Goal: Task Accomplishment & Management: Manage account settings

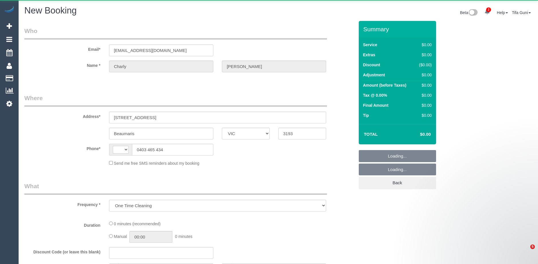
select select "VIC"
select select "string:AU"
select select "string:stripe-pm_1S5FRd2GScqysDRVPbIiqNlJ"
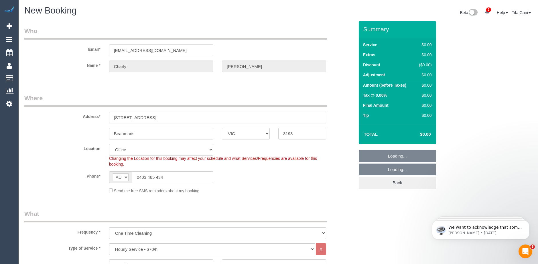
select select "object:1281"
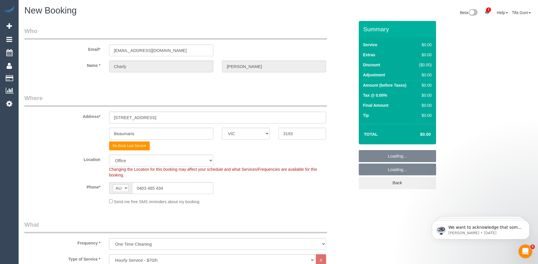
select select "64"
select select "object:2547"
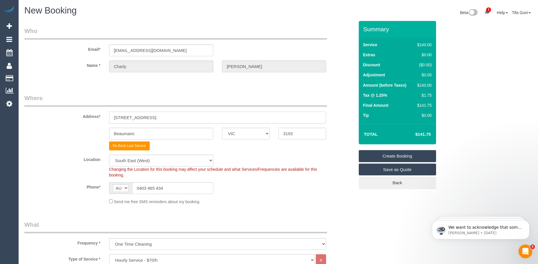
drag, startPoint x: 168, startPoint y: 116, endPoint x: 106, endPoint y: 119, distance: 62.3
click at [106, 119] on div "25C Gareth Avenue" at bounding box center [218, 117] width 226 height 12
type input "72 bae herbert street"
drag, startPoint x: 139, startPoint y: 133, endPoint x: 88, endPoint y: 132, distance: 51.6
click at [88, 132] on div "Beaumaris ACT NSW NT QLD SA TAS VIC WA 3193" at bounding box center [189, 134] width 339 height 12
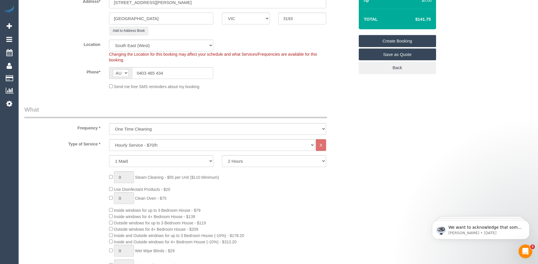
scroll to position [115, 0]
type input "Meadle Park"
click at [135, 146] on select "Hourly Service - $70/h Hourly Service - $65/h Hourly Service - $60/h Hourly Ser…" at bounding box center [212, 145] width 206 height 12
select select "212"
click at [109, 139] on select "Hourly Service - $70/h Hourly Service - $65/h Hourly Service - $60/h Hourly Ser…" at bounding box center [212, 145] width 206 height 12
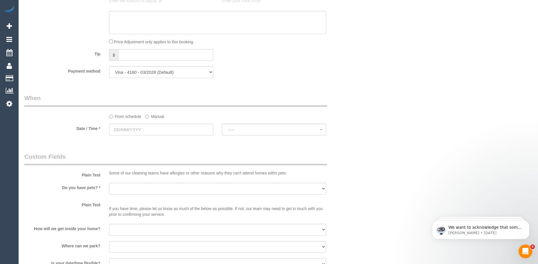
scroll to position [573, 0]
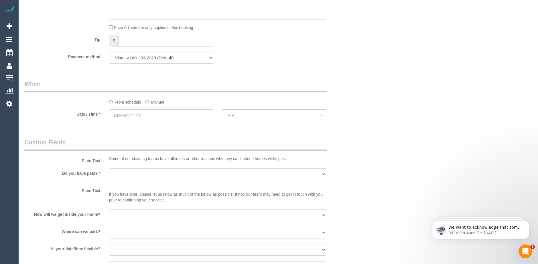
click at [144, 116] on input "text" at bounding box center [161, 115] width 104 height 12
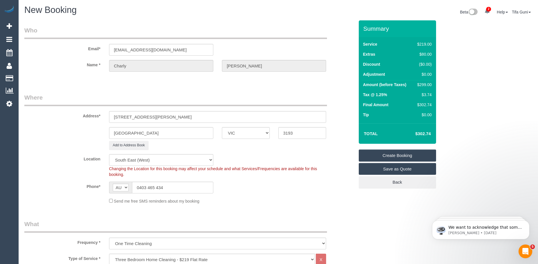
scroll to position [0, 0]
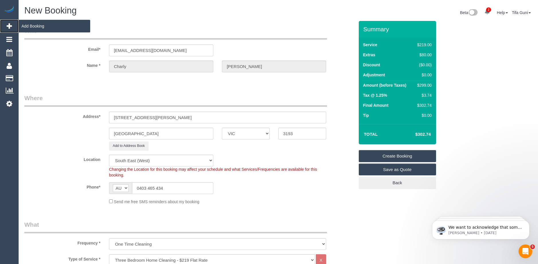
click at [28, 25] on span "Add Booking" at bounding box center [55, 25] width 72 height 13
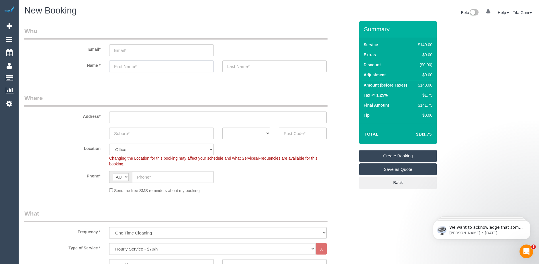
click at [125, 68] on input "text" at bounding box center [161, 66] width 105 height 12
paste input "Bethany Cartan"
drag, startPoint x: 152, startPoint y: 68, endPoint x: 132, endPoint y: 68, distance: 20.9
click at [132, 68] on input "Bethany Cartan" at bounding box center [161, 66] width 105 height 12
type input "Bethany"
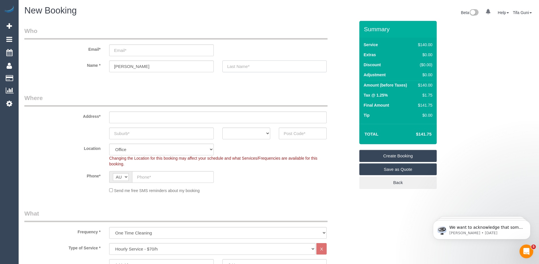
click at [238, 65] on input "text" at bounding box center [274, 66] width 105 height 12
paste input "Cartan"
type input "Cartan"
click at [144, 52] on input "email" at bounding box center [161, 50] width 105 height 12
paste input "bcartan@live.com.au"
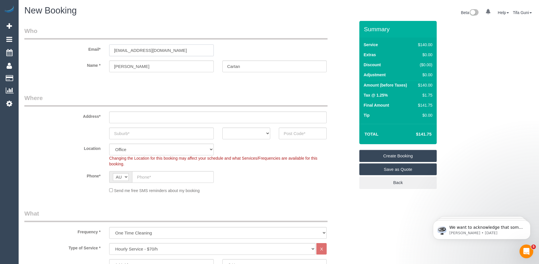
type input "bcartan@live.com.au"
click at [124, 117] on input "text" at bounding box center [218, 117] width 218 height 12
paste input "48 Brooke St Albert Park 3206"
drag, startPoint x: 176, startPoint y: 118, endPoint x: 162, endPoint y: 118, distance: 13.2
click at [162, 118] on input "48 Brooke St Albert Park 3206" at bounding box center [218, 117] width 218 height 12
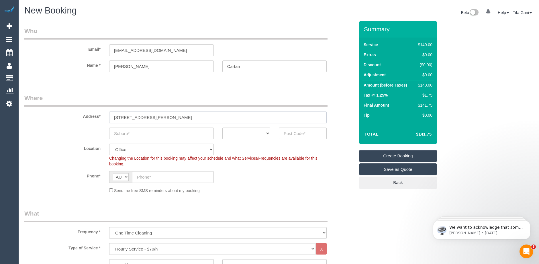
type input "48 Brooke St Albert Park"
click at [298, 132] on input "text" at bounding box center [303, 134] width 48 height 12
paste input "3206"
type input "3206"
select select "55"
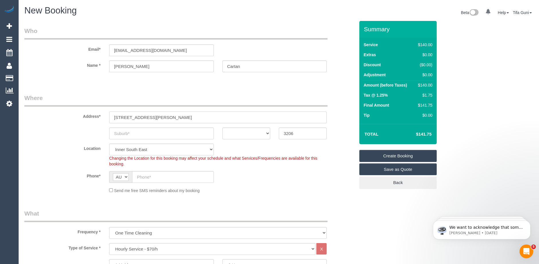
select select "object:2088"
drag, startPoint x: 164, startPoint y: 117, endPoint x: 140, endPoint y: 118, distance: 24.1
click at [140, 118] on input "48 Brooke St Albert Park" at bounding box center [218, 117] width 218 height 12
type input "48 Brooke St"
click at [135, 135] on input "text" at bounding box center [161, 134] width 105 height 12
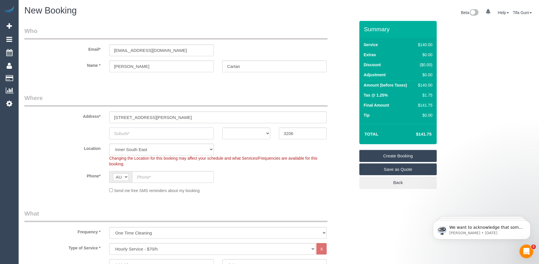
paste input "Albert Park"
type input "Albert Park"
click at [251, 133] on select "ACT [GEOGRAPHIC_DATA] NT [GEOGRAPHIC_DATA] SA TAS [GEOGRAPHIC_DATA] [GEOGRAPHIC…" at bounding box center [246, 134] width 48 height 12
select select "VIC"
click at [222, 128] on select "ACT [GEOGRAPHIC_DATA] NT [GEOGRAPHIC_DATA] SA TAS [GEOGRAPHIC_DATA] [GEOGRAPHIC…" at bounding box center [246, 134] width 48 height 12
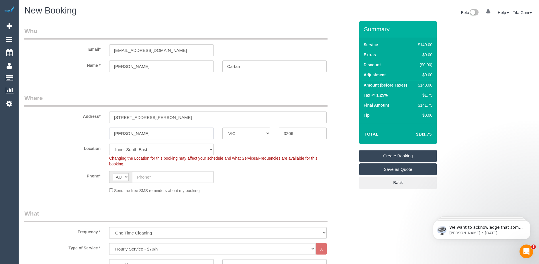
drag, startPoint x: 134, startPoint y: 132, endPoint x: 97, endPoint y: 134, distance: 37.0
click at [97, 134] on div "Albert Park ACT NSW NT QLD SA TAS VIC WA 3206" at bounding box center [189, 134] width 339 height 12
drag, startPoint x: 229, startPoint y: 180, endPoint x: 226, endPoint y: 173, distance: 7.3
click at [230, 179] on div "Phone* AF AL DZ AD AO AI AQ AG AR AM AW AU AT AZ BS BH BD BB BY BE BZ BJ BM BT …" at bounding box center [189, 177] width 339 height 12
click at [148, 179] on input "text" at bounding box center [173, 177] width 82 height 12
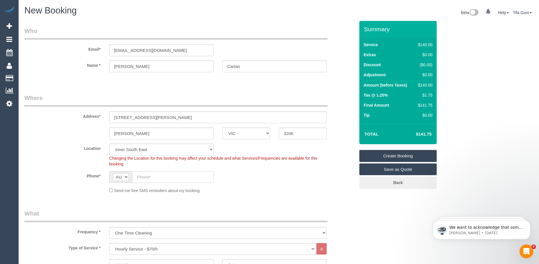
paste input "0447 925 541"
type input "0447 925 541"
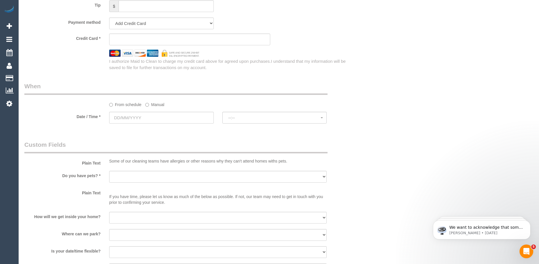
scroll to position [630, 0]
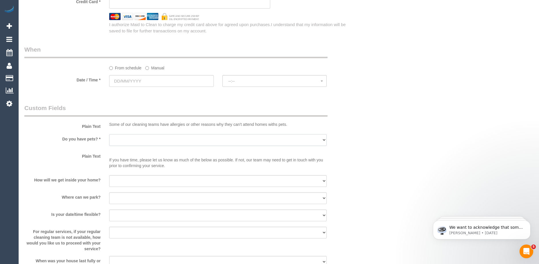
click at [150, 139] on select "Yes - Cats Yes - Dogs No pets Yes - Dogs and Cats Yes - Other" at bounding box center [218, 140] width 218 height 12
click at [144, 176] on select "I will be home Key will be left (please provide details below) Lock box/Access …" at bounding box center [218, 181] width 218 height 12
select select "number:14"
click at [109, 175] on select "I will be home Key will be left (please provide details below) Lock box/Access …" at bounding box center [218, 181] width 218 height 12
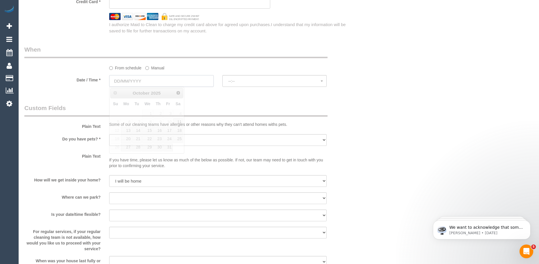
click at [167, 83] on input "text" at bounding box center [161, 81] width 105 height 12
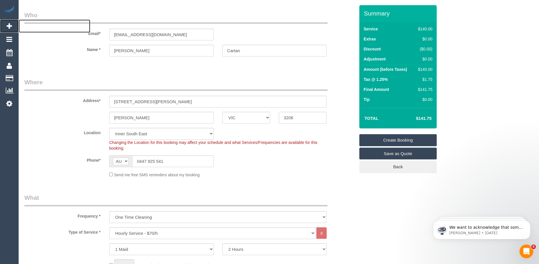
scroll to position [29, 0]
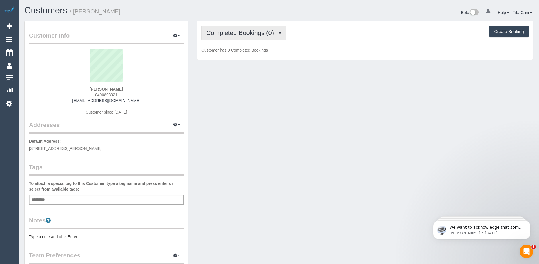
click at [271, 34] on span "Completed Bookings (0)" at bounding box center [241, 32] width 70 height 7
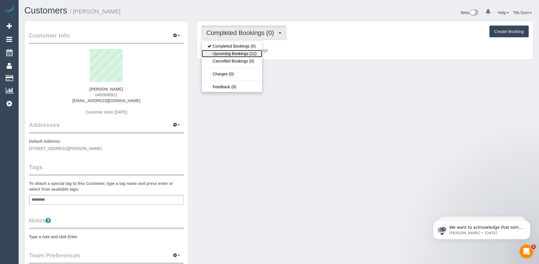
click at [248, 53] on link "Upcoming Bookings (11)" at bounding box center [232, 53] width 60 height 7
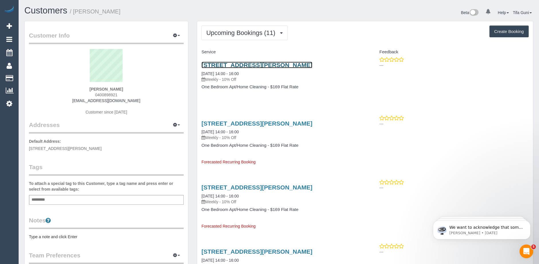
click at [235, 66] on link "186 Clarke St, Northcote, VIC 3070" at bounding box center [256, 65] width 111 height 7
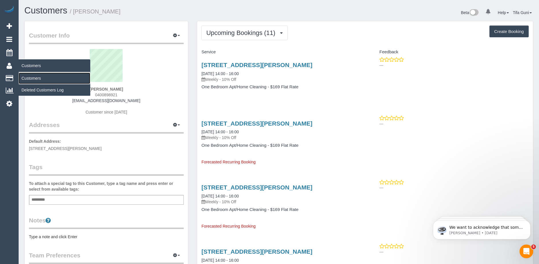
click at [35, 78] on link "Customers" at bounding box center [55, 78] width 72 height 11
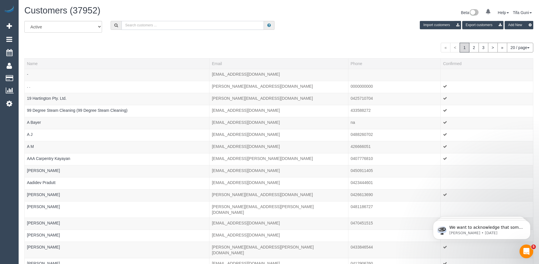
click at [154, 24] on input "text" at bounding box center [193, 25] width 142 height 9
paste input "61487261120"
drag, startPoint x: 128, startPoint y: 23, endPoint x: 124, endPoint y: 24, distance: 4.9
click at [124, 24] on input "61487261120" at bounding box center [193, 25] width 142 height 9
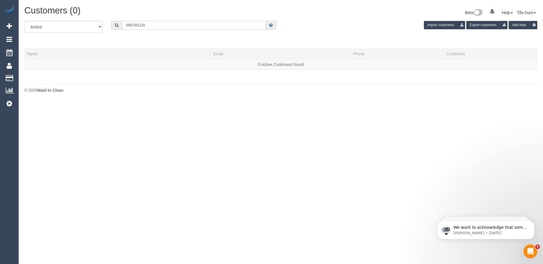
click at [133, 24] on input "0487261120" at bounding box center [194, 25] width 144 height 9
click at [140, 24] on input "0487 261120" at bounding box center [194, 25] width 144 height 9
click at [155, 25] on input "0487 261 120" at bounding box center [194, 25] width 144 height 9
drag, startPoint x: 151, startPoint y: 25, endPoint x: 96, endPoint y: 24, distance: 55.3
click at [96, 24] on div "All Active Archived 0487 261 120 Import customers Export customers Add New" at bounding box center [281, 29] width 522 height 16
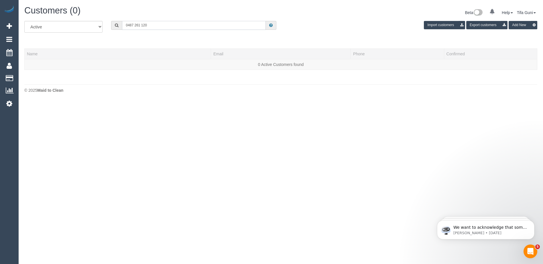
paste input "61400898921"
drag, startPoint x: 130, startPoint y: 25, endPoint x: 124, endPoint y: 26, distance: 5.8
click at [124, 26] on input "61400898921" at bounding box center [194, 25] width 144 height 9
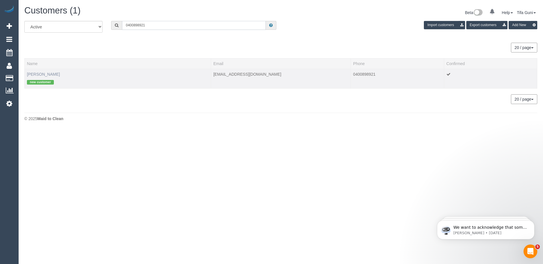
type input "0400898921"
click at [43, 73] on link "Lin Greenwood" at bounding box center [43, 74] width 33 height 5
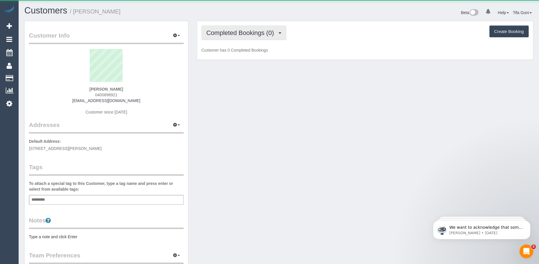
click at [239, 35] on span "Completed Bookings (0)" at bounding box center [241, 32] width 70 height 7
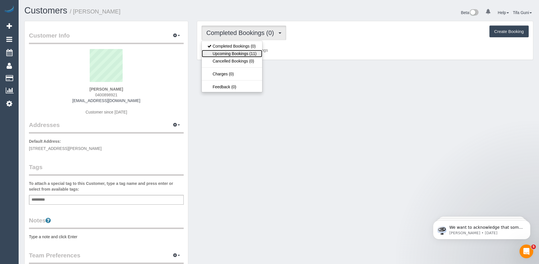
click at [243, 53] on link "Upcoming Bookings (11)" at bounding box center [232, 53] width 60 height 7
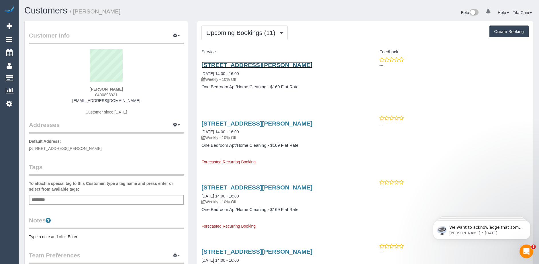
click at [236, 64] on link "186 Clarke St, Northcote, VIC 3070" at bounding box center [256, 65] width 111 height 7
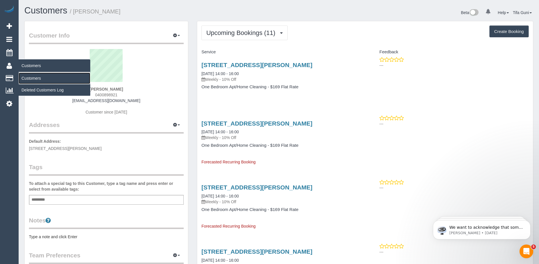
click at [33, 78] on link "Customers" at bounding box center [55, 78] width 72 height 11
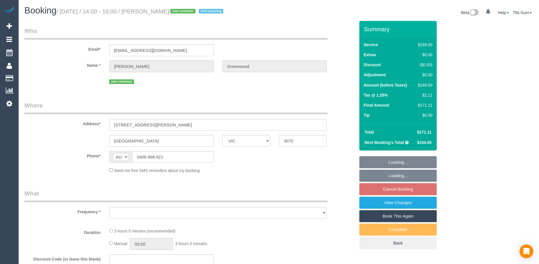
select select "VIC"
select select "string:stripe-pm_1SDGMS2GScqysDRVAAKW28ZD"
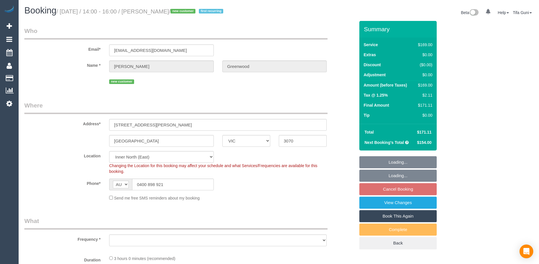
select select "object:1425"
select select "number:28"
select select "number:14"
select select "number:19"
select select "number:23"
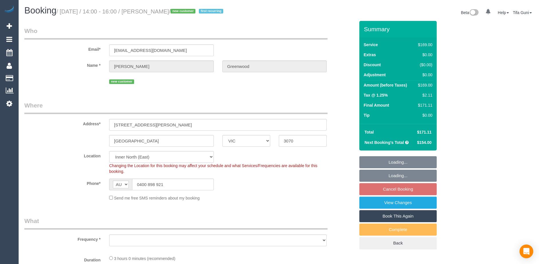
select select "number:34"
select select "number:26"
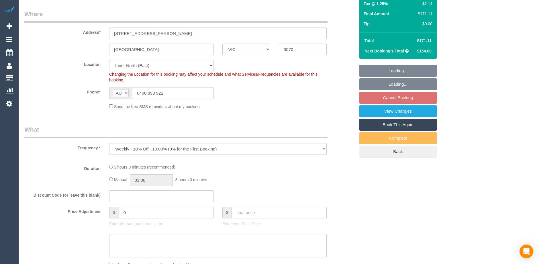
select select "object:1546"
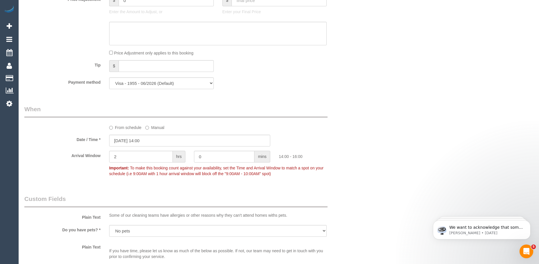
scroll to position [602, 0]
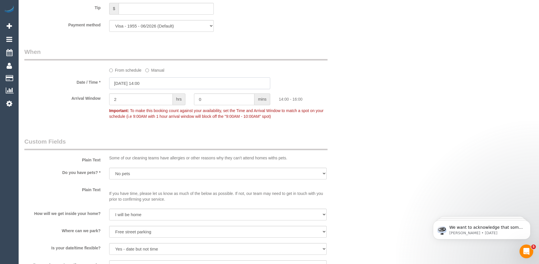
click at [158, 84] on input "07/10/2025 14:00" at bounding box center [189, 83] width 161 height 12
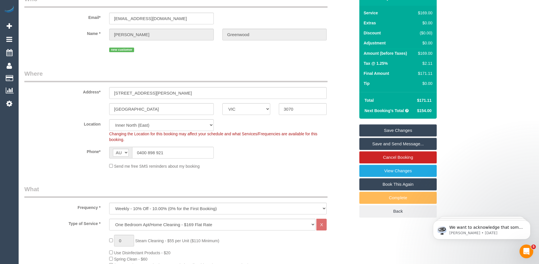
scroll to position [0, 0]
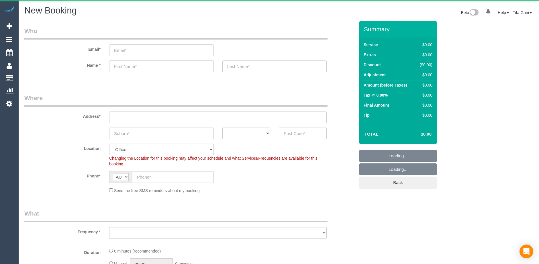
select select "object:825"
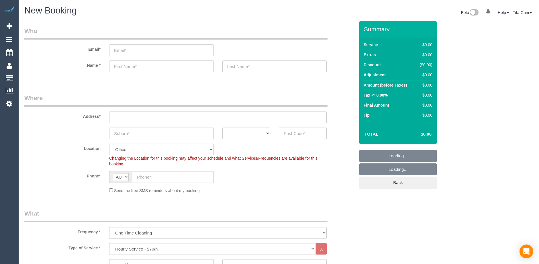
scroll to position [115, 0]
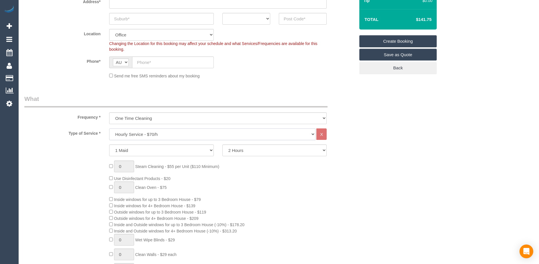
click at [136, 133] on select "Hourly Service - $70/h Hourly Service - $65/h Hourly Service - $60/h Hourly Ser…" at bounding box center [212, 134] width 206 height 12
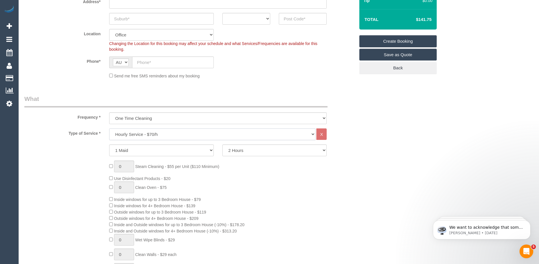
scroll to position [0, 0]
click at [109, 128] on select "Hourly Service - $70/h Hourly Service - $65/h Hourly Service - $60/h Hourly Ser…" at bounding box center [212, 134] width 206 height 12
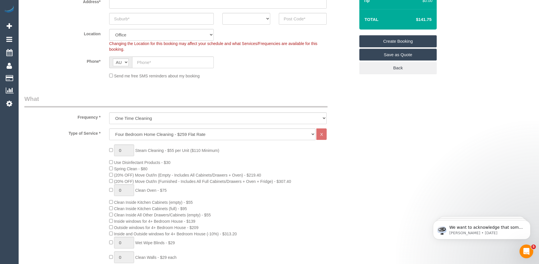
click at [236, 169] on div "0 Steam Cleaning - $55 per Unit ($110 Minimum) Use Disinfectant Products - $30 …" at bounding box center [232, 250] width 254 height 213
drag, startPoint x: 140, startPoint y: 166, endPoint x: 115, endPoint y: 166, distance: 24.4
click at [115, 166] on div "0 Steam Cleaning - $55 per Unit ($110 Minimum) Use Disinfectant Products - $30 …" at bounding box center [232, 250] width 254 height 213
copy span "Spring Clean - $80"
click at [358, 157] on div "0 Steam Cleaning - $55 per Unit ($110 Minimum) Use Disinfectant Products - $30 …" at bounding box center [232, 250] width 254 height 213
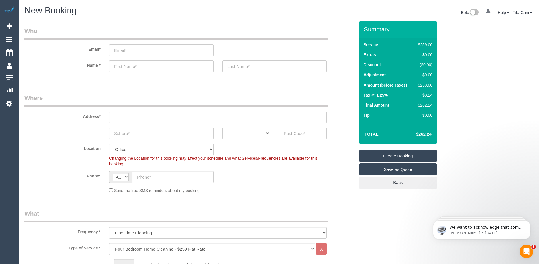
drag, startPoint x: 433, startPoint y: 85, endPoint x: 417, endPoint y: 85, distance: 15.8
click at [417, 85] on td "$259.00" at bounding box center [423, 86] width 19 height 10
copy div "$259.00"
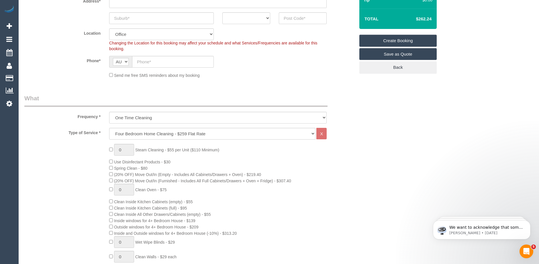
scroll to position [143, 0]
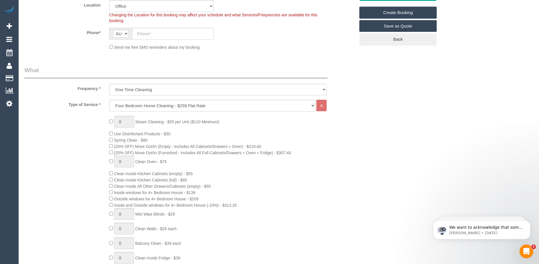
click at [352, 166] on div "0 Steam Cleaning - $55 per Unit ($110 Minimum) Use Disinfectant Products - $30 …" at bounding box center [232, 222] width 254 height 213
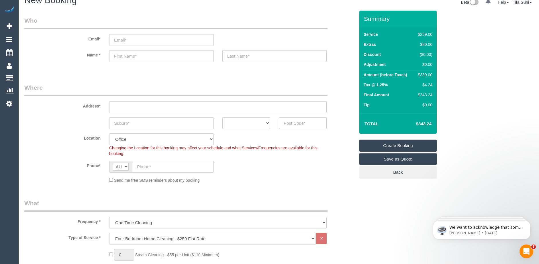
scroll to position [0, 0]
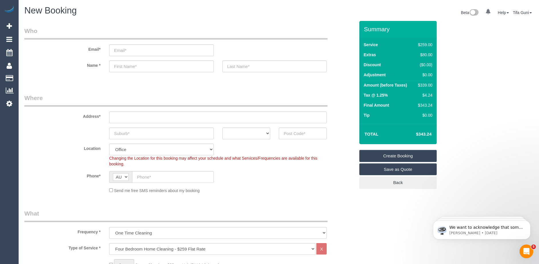
drag, startPoint x: 433, startPoint y: 105, endPoint x: 419, endPoint y: 105, distance: 14.0
click at [419, 105] on td "$343.24" at bounding box center [423, 106] width 19 height 10
copy div "$343.24"
click at [409, 97] on td "Tax @ 1.25%" at bounding box center [388, 96] width 52 height 10
drag, startPoint x: 430, startPoint y: 95, endPoint x: 418, endPoint y: 94, distance: 12.3
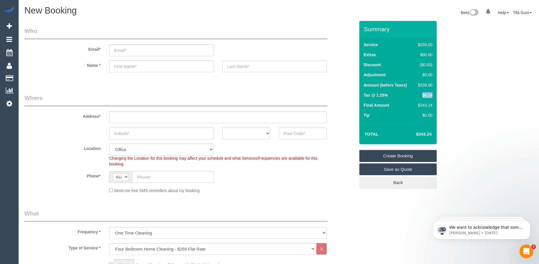
click at [418, 94] on div "$4.24" at bounding box center [424, 95] width 17 height 6
copy div "$4.24"
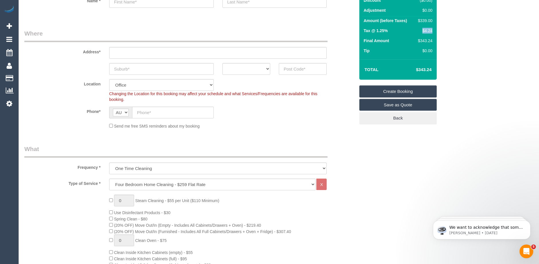
scroll to position [86, 0]
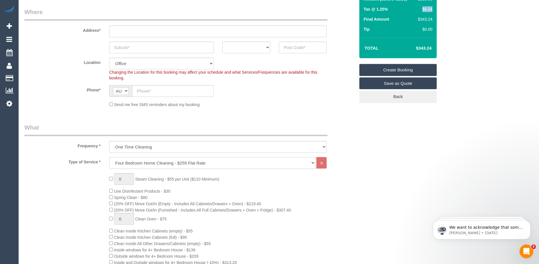
click at [139, 163] on select "Hourly Service - $70/h Hourly Service - $65/h Hourly Service - $60/h Hourly Ser…" at bounding box center [212, 163] width 206 height 12
select select "211"
click at [109, 157] on select "Hourly Service - $70/h Hourly Service - $65/h Hourly Service - $60/h Hourly Ser…" at bounding box center [212, 163] width 206 height 12
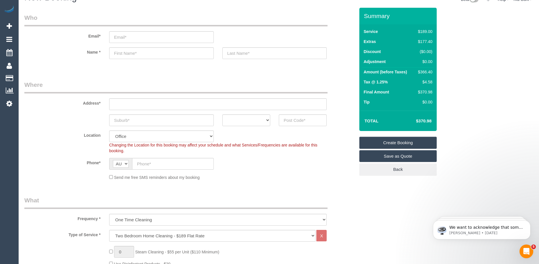
scroll to position [0, 0]
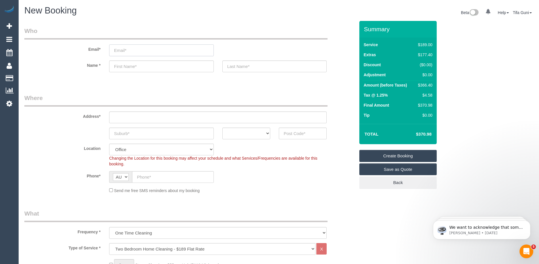
click at [132, 52] on input "email" at bounding box center [161, 50] width 105 height 12
type input "jacqueline.heggli@gmail.com"
click at [122, 120] on input "text" at bounding box center [218, 117] width 218 height 12
type input "14 agness street"
click at [136, 134] on input "text" at bounding box center [161, 134] width 105 height 12
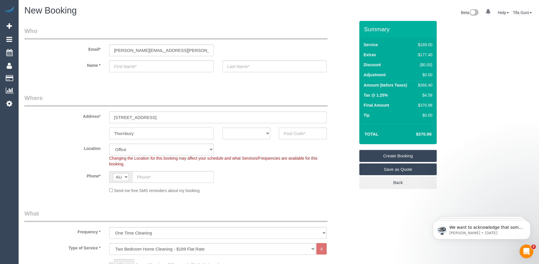
drag, startPoint x: 140, startPoint y: 133, endPoint x: 107, endPoint y: 133, distance: 33.8
click at [107, 133] on div "Thornbury" at bounding box center [161, 134] width 113 height 12
type input "Thornbury"
click at [253, 135] on select "ACT NSW NT QLD SA TAS VIC WA" at bounding box center [246, 134] width 48 height 12
select select "VIC"
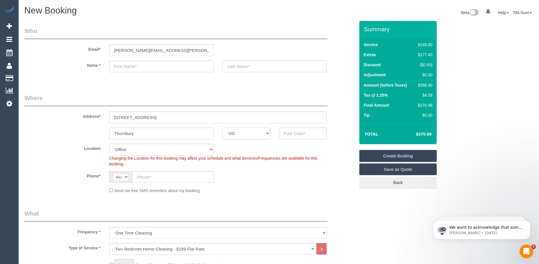
click at [222, 128] on select "ACT NSW NT QLD SA TAS VIC WA" at bounding box center [246, 134] width 48 height 12
click at [127, 67] on input "text" at bounding box center [161, 66] width 105 height 12
drag, startPoint x: 433, startPoint y: 106, endPoint x: 412, endPoint y: 105, distance: 21.5
click at [412, 105] on tr "Final Amount $370.98" at bounding box center [398, 106] width 72 height 10
copy tr "$370.98"
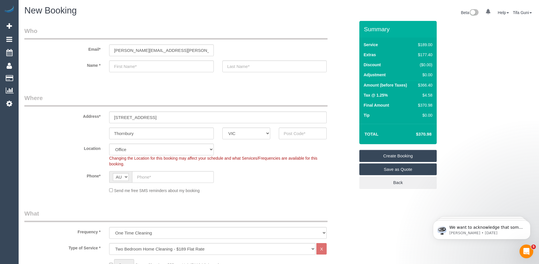
click at [391, 112] on td "Tip" at bounding box center [388, 116] width 52 height 10
drag, startPoint x: 432, startPoint y: 95, endPoint x: 418, endPoint y: 94, distance: 14.3
click at [418, 94] on div "$4.58" at bounding box center [424, 95] width 17 height 6
copy div "$4.58"
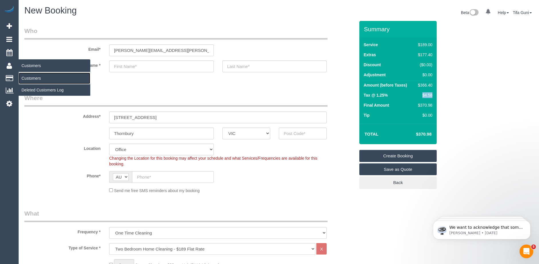
click at [35, 78] on link "Customers" at bounding box center [55, 78] width 72 height 11
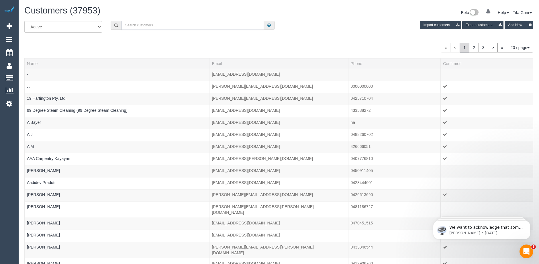
click at [140, 23] on input "text" at bounding box center [193, 25] width 142 height 9
paste input "lynnene.sheehan@each.com.au"
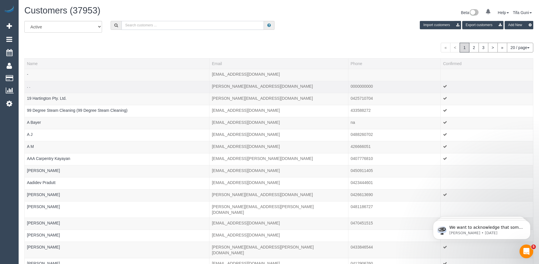
type input "lynnene.sheehan@each.com.au"
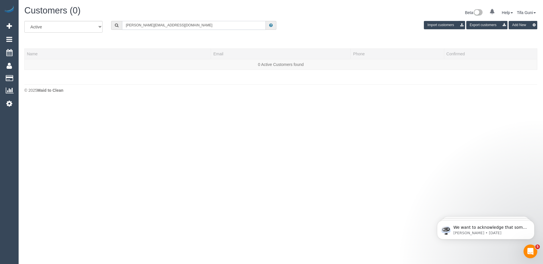
drag, startPoint x: 165, startPoint y: 25, endPoint x: 82, endPoint y: 29, distance: 83.2
click at [82, 29] on div "All Active Archived lynnene.sheehan@each.com.au Import customers Export custome…" at bounding box center [281, 29] width 522 height 16
click at [135, 27] on input "text" at bounding box center [194, 25] width 144 height 9
paste input "Kyle Candy"
click at [147, 26] on input "Kyle Candy" at bounding box center [194, 25] width 144 height 9
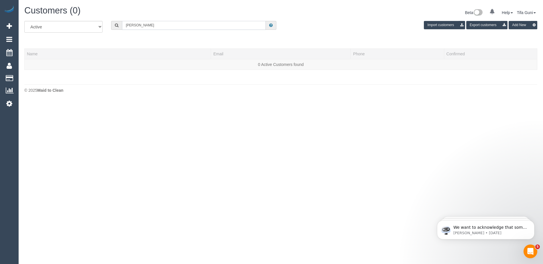
drag, startPoint x: 152, startPoint y: 23, endPoint x: 93, endPoint y: 25, distance: 59.1
click at [93, 25] on div "All Active Archived Kyle Candy Import customers Export customers Add New" at bounding box center [281, 29] width 522 height 16
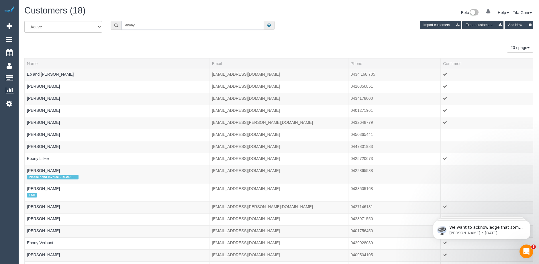
type input "ebony"
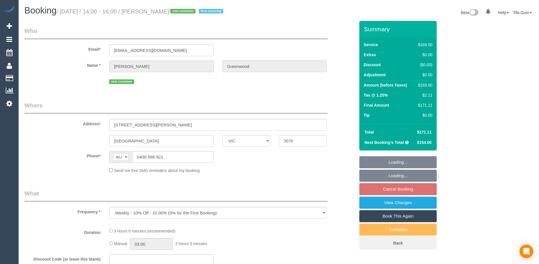
select select "VIC"
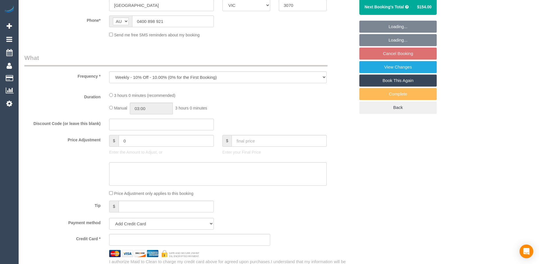
select select "string:stripe-pm_1SDGMS2GScqysDRVAAKW28ZD"
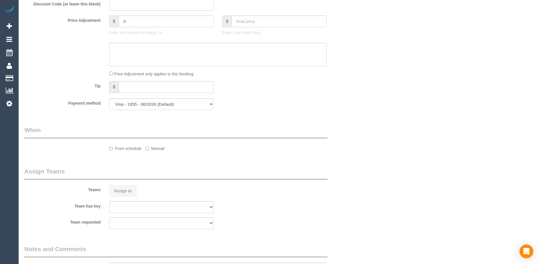
select select "number:28"
select select "number:14"
select select "number:19"
select select "number:23"
select select "number:34"
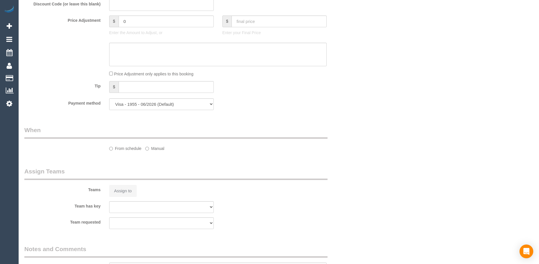
select select "number:26"
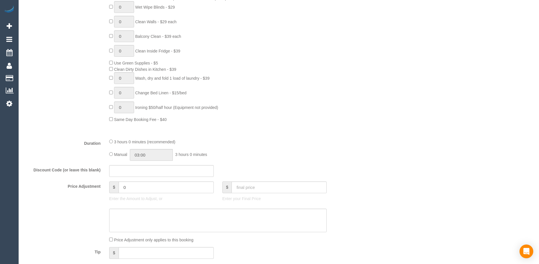
select select "object:1546"
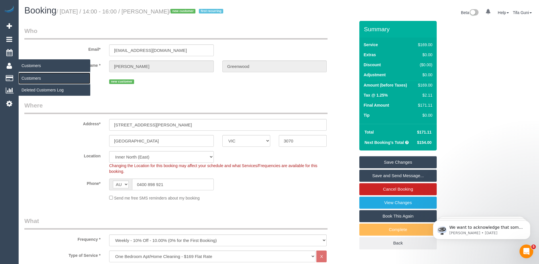
click at [34, 79] on link "Customers" at bounding box center [55, 78] width 72 height 11
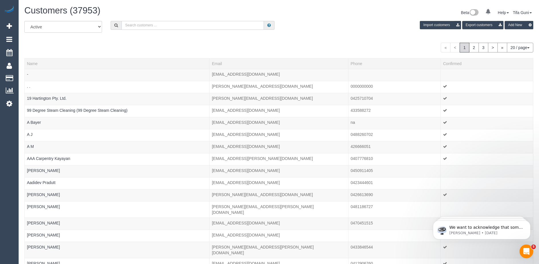
click at [138, 25] on input "text" at bounding box center [193, 25] width 142 height 9
paste input "61448891514"
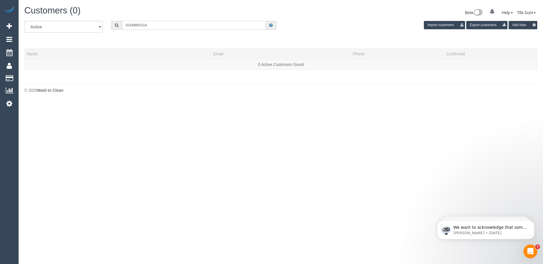
drag, startPoint x: 130, startPoint y: 25, endPoint x: 124, endPoint y: 26, distance: 5.9
click at [124, 26] on input "61448891514" at bounding box center [194, 25] width 144 height 9
click at [133, 25] on input "0448891514" at bounding box center [194, 25] width 144 height 9
click at [140, 24] on input "0448 891514" at bounding box center [194, 25] width 144 height 9
drag, startPoint x: 152, startPoint y: 24, endPoint x: 103, endPoint y: 26, distance: 48.7
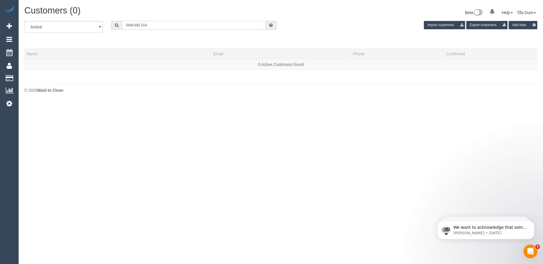
click at [91, 26] on div "All Active Archived 0448 891 514 Import customers Export customers Add New" at bounding box center [281, 29] width 522 height 16
paste input "[EMAIL_ADDRESS][DOMAIN_NAME]"
drag, startPoint x: 161, startPoint y: 24, endPoint x: 94, endPoint y: 23, distance: 66.8
click at [94, 23] on div "All Active Archived [EMAIL_ADDRESS][DOMAIN_NAME] Import customers Export custom…" at bounding box center [281, 29] width 522 height 16
paste input "[EMAIL_ADDRESS][DOMAIN_NAME]"
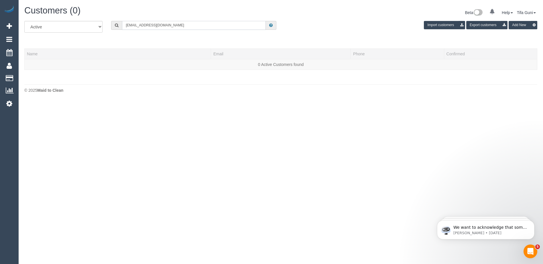
drag, startPoint x: 162, startPoint y: 26, endPoint x: 90, endPoint y: 24, distance: 72.2
click at [87, 23] on div "All Active Archived [EMAIL_ADDRESS][DOMAIN_NAME] Import customers Export custom…" at bounding box center [281, 29] width 522 height 16
paste input "[EMAIL_ADDRESS][PERSON_NAME]"
drag, startPoint x: 173, startPoint y: 26, endPoint x: 100, endPoint y: 25, distance: 73.1
click at [93, 25] on div "All Active Archived [PERSON_NAME][EMAIL_ADDRESS][DOMAIN_NAME] Import customers …" at bounding box center [281, 29] width 522 height 16
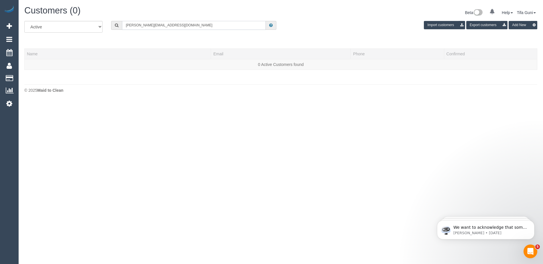
paste input "0403 465 434"
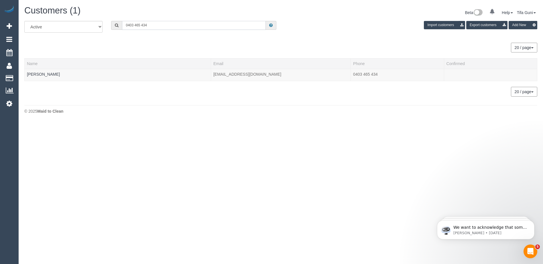
click at [142, 24] on input "0403 465 434" at bounding box center [194, 25] width 144 height 9
type input "0403 465 434"
click at [42, 74] on link "[PERSON_NAME]" at bounding box center [43, 74] width 33 height 5
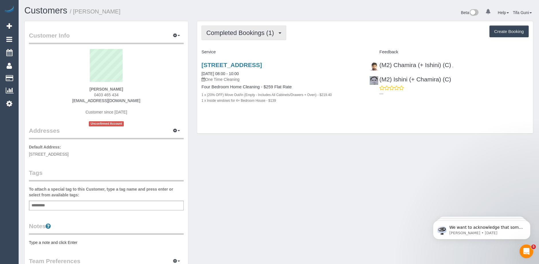
click at [277, 31] on span "Completed Bookings (1)" at bounding box center [241, 32] width 70 height 7
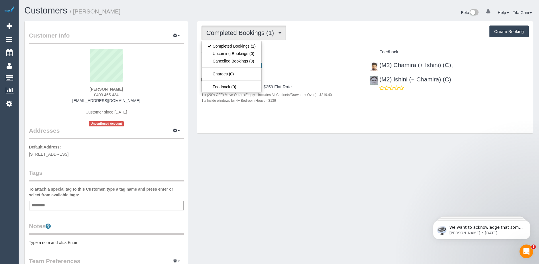
click at [499, 33] on button "Create Booking" at bounding box center [508, 32] width 39 height 12
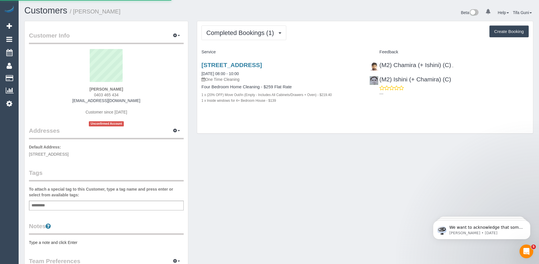
select select "VIC"
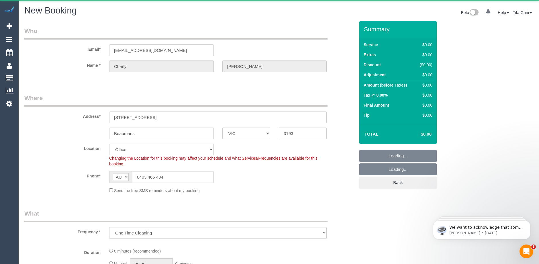
select select "object:3212"
select select "string:stripe-pm_1S5FRd2GScqysDRVPbIiqNlJ"
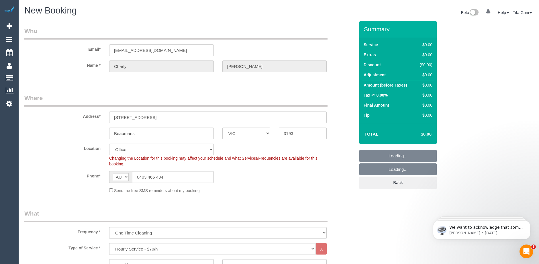
select select "64"
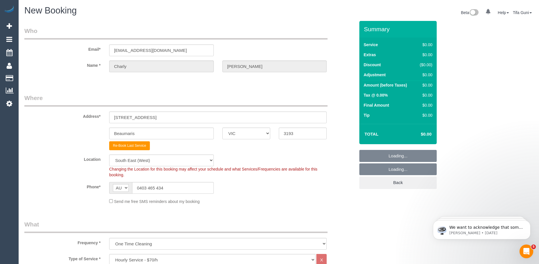
select select "object:4478"
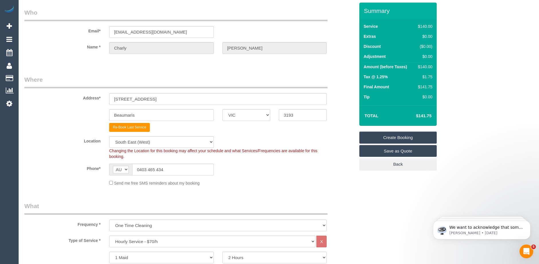
scroll to position [29, 0]
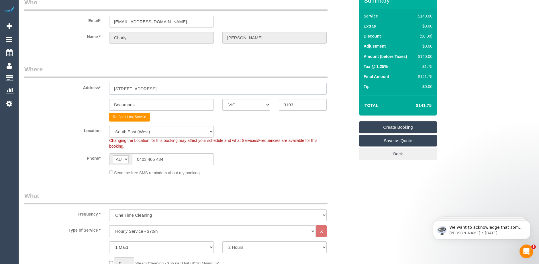
drag, startPoint x: 160, startPoint y: 88, endPoint x: 94, endPoint y: 89, distance: 65.9
click at [94, 89] on div "Address* [STREET_ADDRESS]" at bounding box center [189, 80] width 339 height 30
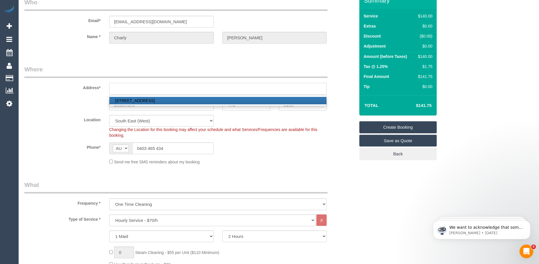
click at [116, 87] on input "text" at bounding box center [218, 89] width 218 height 12
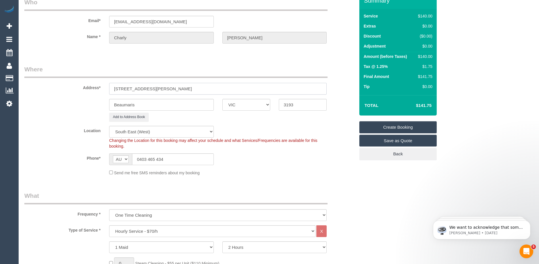
type input "[STREET_ADDRESS][PERSON_NAME]"
drag, startPoint x: 149, startPoint y: 105, endPoint x: 92, endPoint y: 103, distance: 57.1
click at [92, 103] on div "Beaumaris ACT NSW NT QLD SA TAS VIC WA 3193" at bounding box center [189, 105] width 339 height 12
type input "Middle Park"
click at [297, 104] on input "3193" at bounding box center [303, 105] width 48 height 12
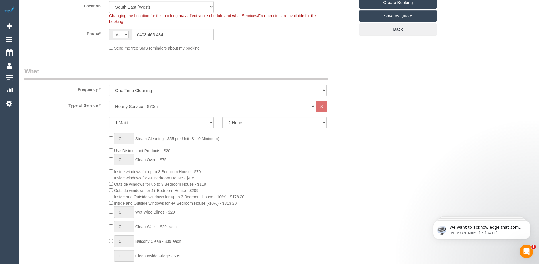
scroll to position [143, 0]
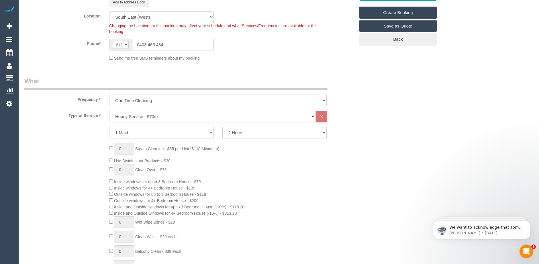
type input "3206"
click at [183, 115] on select "Hourly Service - $70/h Hourly Service - $65/h Hourly Service - $60/h Hourly Ser…" at bounding box center [212, 117] width 206 height 12
select select "55"
select select "object:5016"
select select "212"
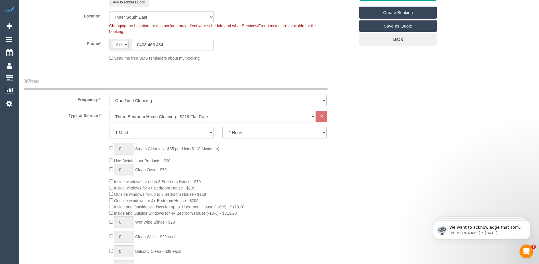
click at [109, 111] on select "Hourly Service - $70/h Hourly Service - $65/h Hourly Service - $60/h Hourly Ser…" at bounding box center [212, 117] width 206 height 12
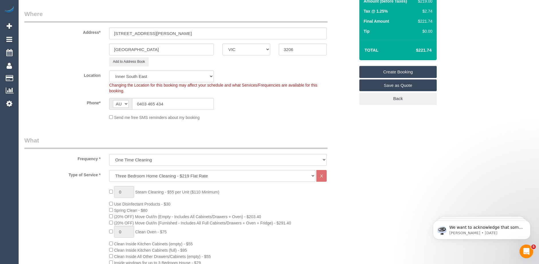
scroll to position [86, 0]
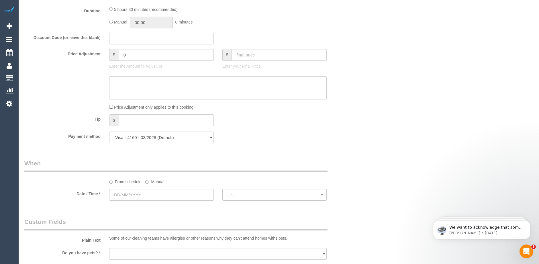
scroll to position [544, 0]
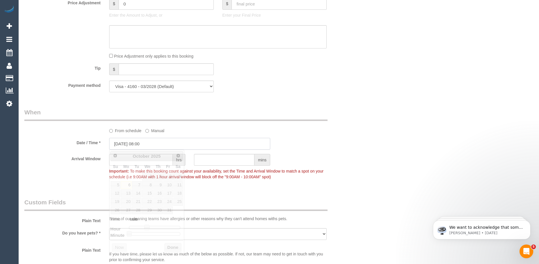
click at [143, 144] on input "06/10/2025 08:00" at bounding box center [189, 144] width 161 height 12
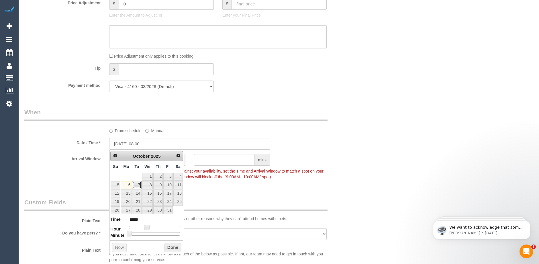
click at [137, 187] on link "7" at bounding box center [136, 185] width 9 height 8
type input "07/10/2025 09:00"
type input "*****"
type input "07/10/2025 10:00"
type input "*****"
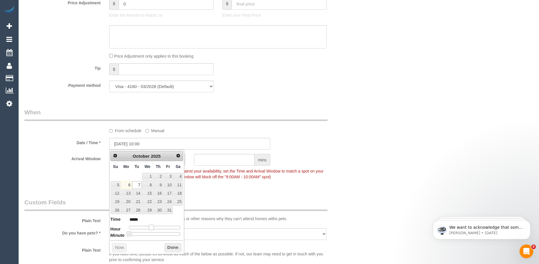
type input "07/10/2025 11:00"
type input "*****"
type input "07/10/2025 12:00"
type input "*****"
drag, startPoint x: 147, startPoint y: 227, endPoint x: 156, endPoint y: 227, distance: 8.6
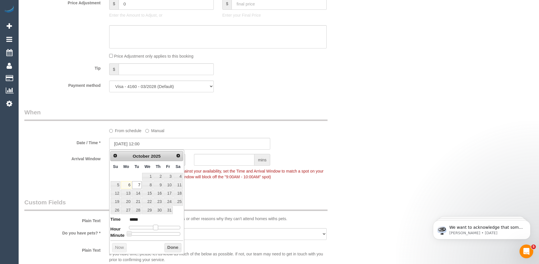
click at [156, 227] on span at bounding box center [155, 227] width 5 height 5
click at [169, 245] on button "Done" at bounding box center [172, 247] width 17 height 9
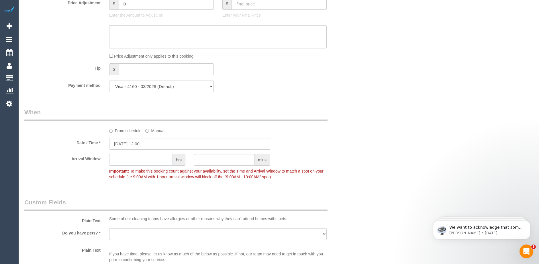
click at [134, 161] on input "text" at bounding box center [141, 160] width 64 height 12
type input "2"
click at [185, 190] on div "Who Email* charlyaturco@gmail.com Name * Charly Turco Where Address* 72 B herbe…" at bounding box center [189, 15] width 339 height 1078
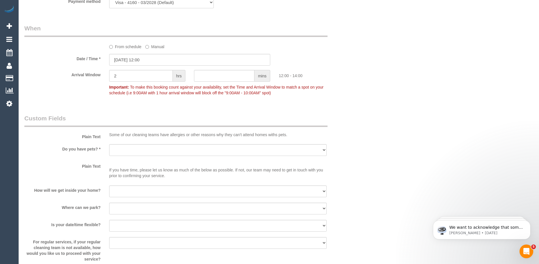
scroll to position [630, 0]
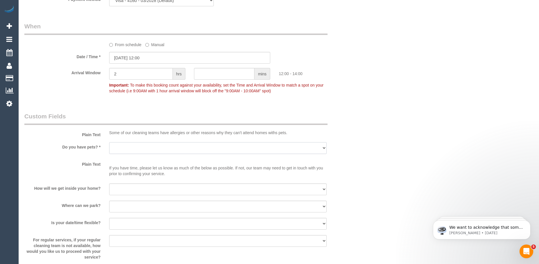
click at [134, 148] on select "Yes - Cats Yes - Dogs No pets Yes - Dogs and Cats Yes - Other" at bounding box center [218, 148] width 218 height 12
select select "number:28"
click at [109, 142] on select "Yes - Cats Yes - Dogs No pets Yes - Dogs and Cats Yes - Other" at bounding box center [218, 148] width 218 height 12
click at [131, 192] on select "I will be home Key will be left (please provide details below) Lock box/Access …" at bounding box center [218, 189] width 218 height 12
select select "number:14"
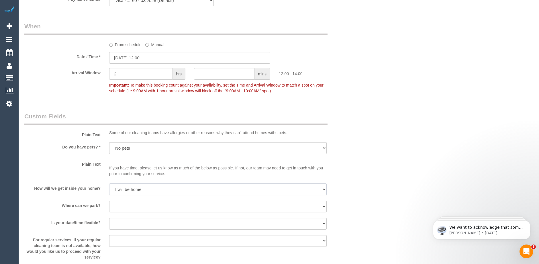
click at [109, 183] on select "I will be home Key will be left (please provide details below) Lock box/Access …" at bounding box center [218, 189] width 218 height 12
click at [132, 204] on select "I will provide parking on-site Free street parking Paid street parking (cost wi…" at bounding box center [218, 207] width 218 height 12
select select "number:19"
click at [109, 201] on select "I will provide parking on-site Free street parking Paid street parking (cost wi…" at bounding box center [218, 207] width 218 height 12
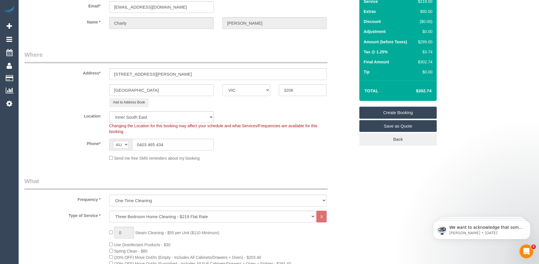
scroll to position [0, 0]
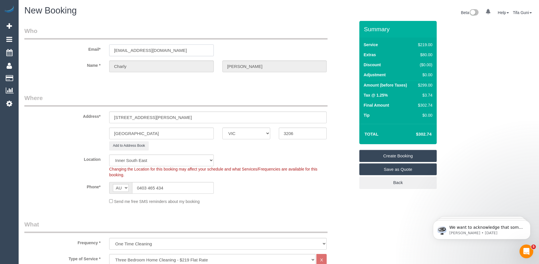
drag, startPoint x: 143, startPoint y: 50, endPoint x: 101, endPoint y: 50, distance: 41.6
click at [101, 50] on div "Email* charlyaturco@gmail.com" at bounding box center [189, 42] width 339 height 30
click at [389, 153] on link "Create Booking" at bounding box center [397, 156] width 77 height 12
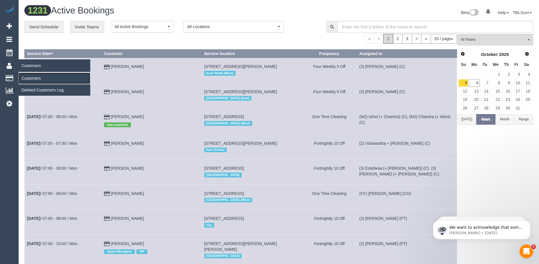
click at [38, 79] on link "Customers" at bounding box center [55, 78] width 72 height 11
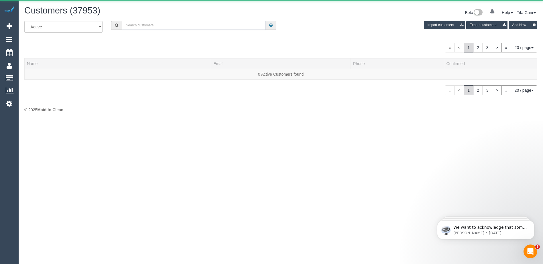
click at [158, 24] on input "text" at bounding box center [194, 25] width 144 height 9
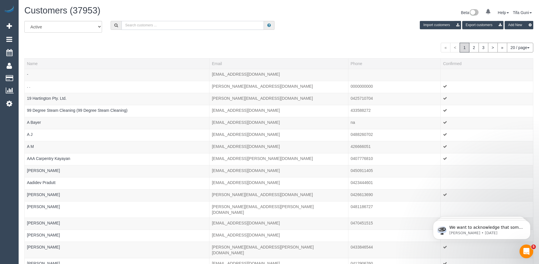
paste input "[EMAIL_ADDRESS][DOMAIN_NAME]"
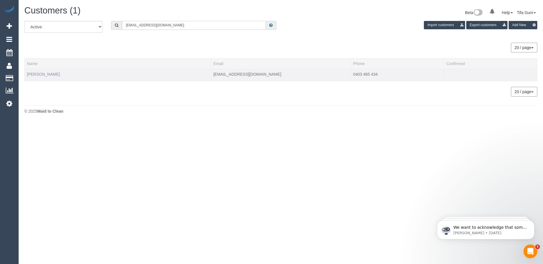
type input "[EMAIL_ADDRESS][DOMAIN_NAME]"
click at [42, 75] on link "Charly Turco" at bounding box center [43, 74] width 33 height 5
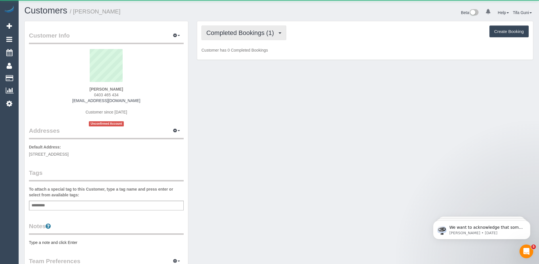
click at [251, 32] on span "Completed Bookings (1)" at bounding box center [241, 32] width 70 height 7
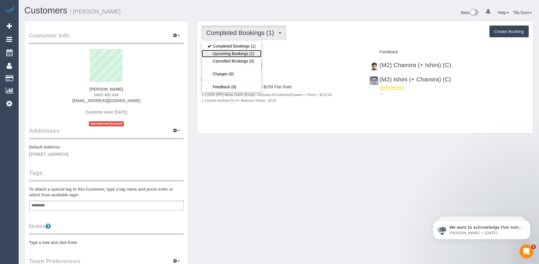
click at [246, 55] on link "Upcoming Bookings (1)" at bounding box center [232, 53] width 60 height 7
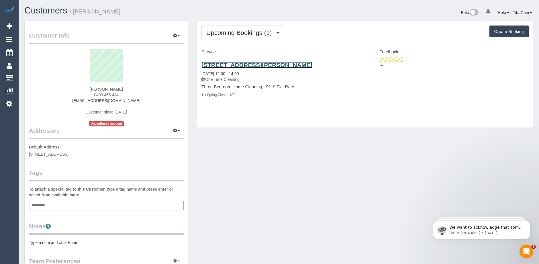
click at [249, 64] on link "72 B Herbert Street, Middle Park, VIC 3206" at bounding box center [256, 65] width 111 height 7
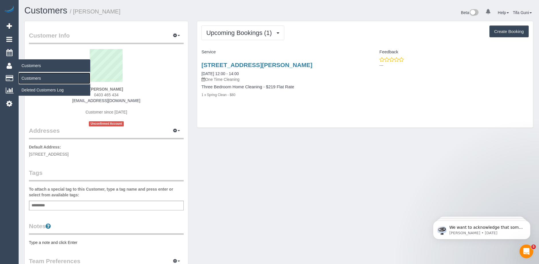
click at [35, 79] on link "Customers" at bounding box center [55, 78] width 72 height 11
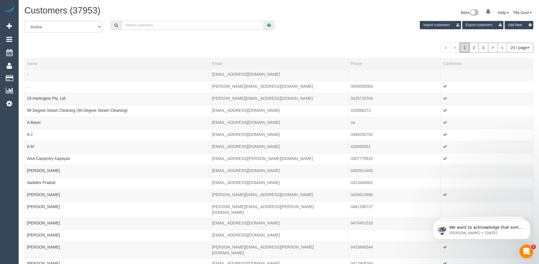
click at [142, 26] on input "text" at bounding box center [193, 25] width 142 height 9
paste input "61404592297"
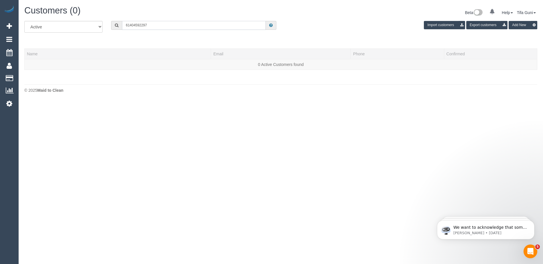
drag, startPoint x: 130, startPoint y: 25, endPoint x: 126, endPoint y: 26, distance: 5.1
click at [126, 26] on input "61404592297" at bounding box center [194, 25] width 144 height 9
type input "0404592297"
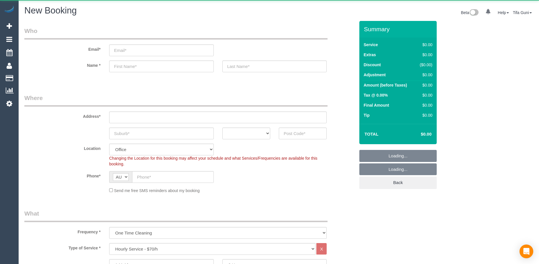
select select "object:2081"
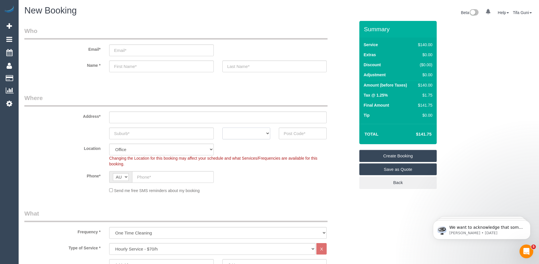
click at [257, 134] on select "ACT [GEOGRAPHIC_DATA] NT [GEOGRAPHIC_DATA] SA TAS [GEOGRAPHIC_DATA] [GEOGRAPHIC…" at bounding box center [246, 134] width 48 height 12
select select "VIC"
click at [222, 128] on select "ACT [GEOGRAPHIC_DATA] NT [GEOGRAPHIC_DATA] SA TAS [GEOGRAPHIC_DATA] [GEOGRAPHIC…" at bounding box center [246, 134] width 48 height 12
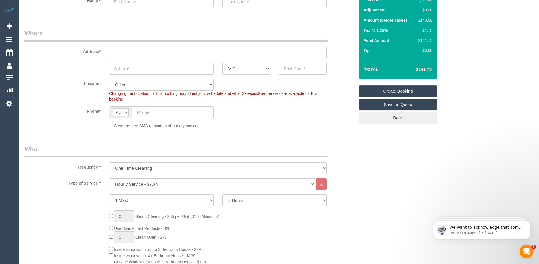
scroll to position [86, 0]
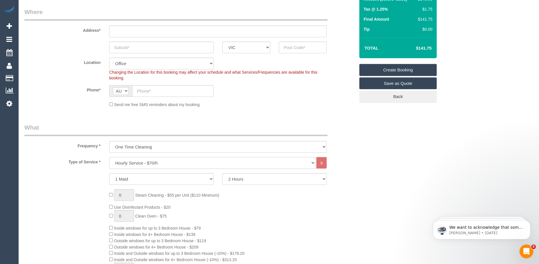
click at [160, 163] on select "Hourly Service - $70/h Hourly Service - $65/h Hourly Service - $60/h Hourly Ser…" at bounding box center [212, 163] width 206 height 12
select select "213"
click at [109, 157] on select "Hourly Service - $70/h Hourly Service - $65/h Hourly Service - $60/h Hourly Ser…" at bounding box center [212, 163] width 206 height 12
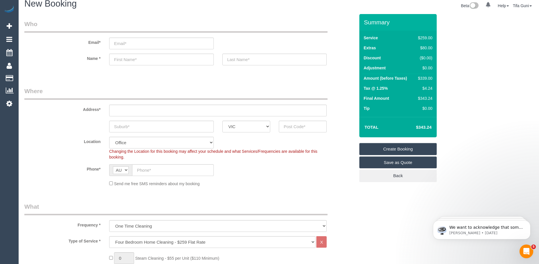
scroll to position [0, 0]
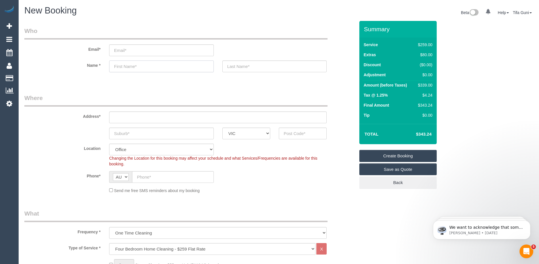
click at [156, 66] on input "text" at bounding box center [161, 66] width 105 height 12
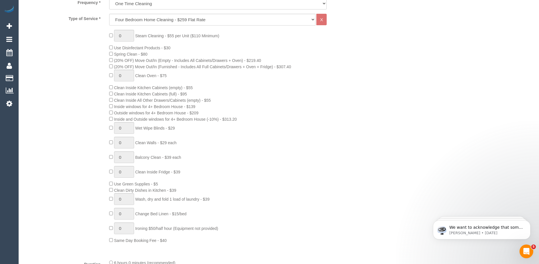
scroll to position [86, 0]
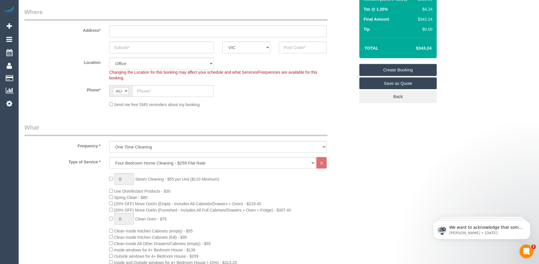
type input "mallika"
click at [150, 91] on input "text" at bounding box center [173, 91] width 82 height 12
drag, startPoint x: 150, startPoint y: 91, endPoint x: 161, endPoint y: 103, distance: 16.4
drag, startPoint x: 161, startPoint y: 103, endPoint x: 148, endPoint y: 90, distance: 18.4
click at [148, 90] on input "text" at bounding box center [173, 91] width 82 height 12
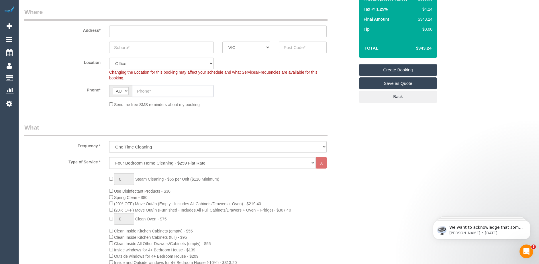
paste input "61 404 592 297"
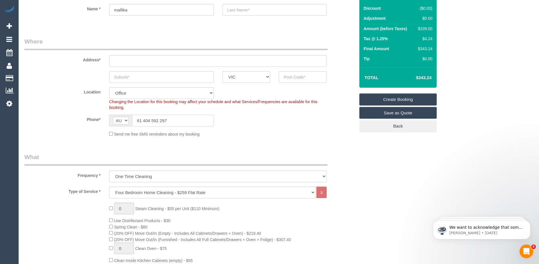
scroll to position [0, 0]
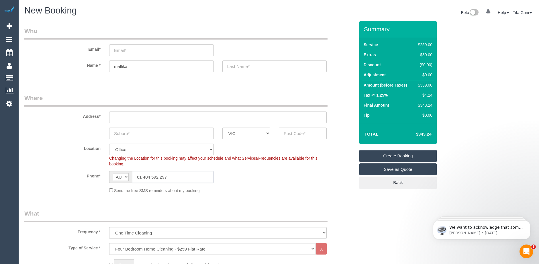
drag, startPoint x: 143, startPoint y: 175, endPoint x: 131, endPoint y: 175, distance: 11.8
click at [131, 175] on div "AF AL DZ AD AO AI AQ AG AR AM AW AU AT AZ BS BH BD BB BY BE BZ BJ BM BT BO BA B…" at bounding box center [161, 177] width 105 height 12
type input "0404 592 297"
click at [246, 189] on div "Send me free SMS reminders about my booking" at bounding box center [218, 190] width 226 height 6
click at [36, 25] on span "Add Booking" at bounding box center [55, 25] width 72 height 13
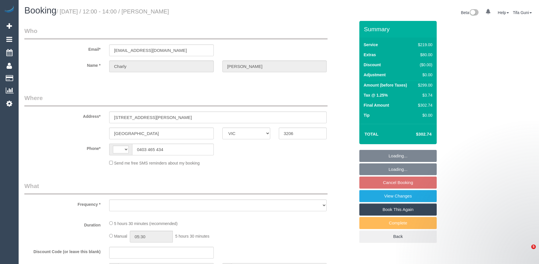
select select "VIC"
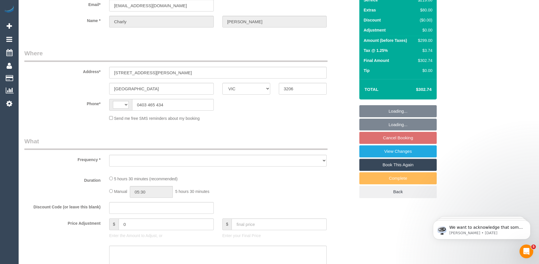
select select "object:275"
select select "string:stripe-pm_1S5FRd2GScqysDRVPbIiqNlJ"
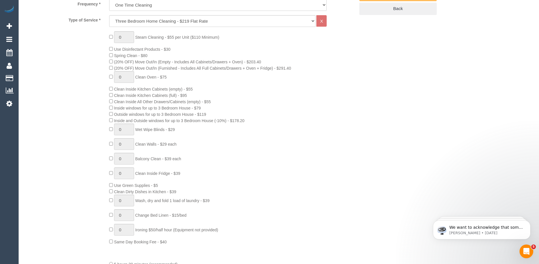
select select "string:AU"
select select "number:28"
select select "number:14"
select select "number:19"
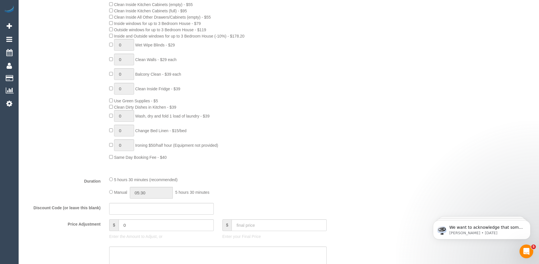
select select "object:777"
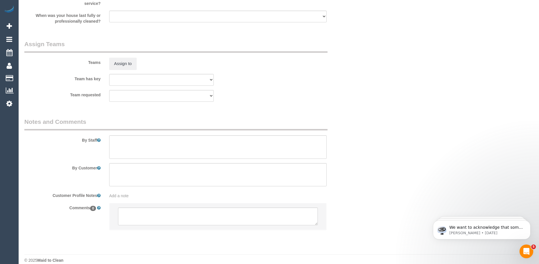
scroll to position [881, 0]
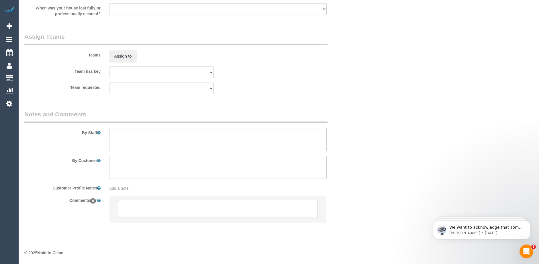
click at [183, 208] on textarea at bounding box center [218, 209] width 200 height 18
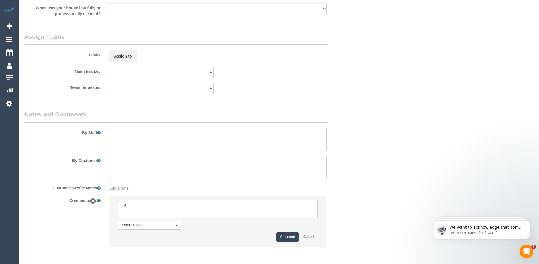
type textarea "-"
paste textarea "Flexibility dates: Flexibility times: Notes: knows we need to review Contact vi…"
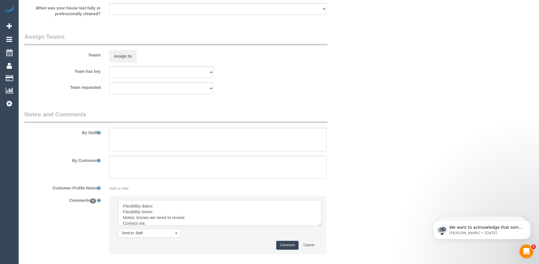
drag, startPoint x: 316, startPoint y: 217, endPoint x: 330, endPoint y: 246, distance: 32.2
click at [322, 226] on textarea at bounding box center [219, 213] width 203 height 26
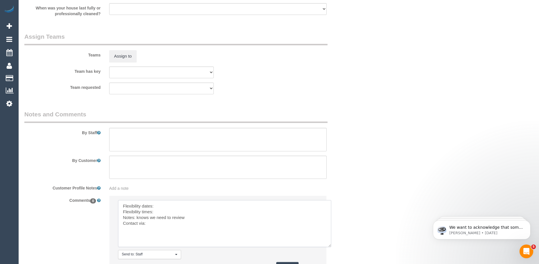
drag, startPoint x: 184, startPoint y: 217, endPoint x: 137, endPoint y: 217, distance: 47.0
click at [137, 217] on textarea at bounding box center [224, 223] width 213 height 47
click at [153, 225] on textarea at bounding box center [224, 223] width 213 height 47
click at [159, 205] on textarea at bounding box center [224, 223] width 213 height 47
click at [161, 209] on textarea at bounding box center [224, 223] width 213 height 47
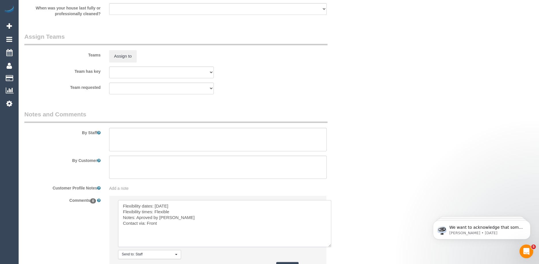
scroll to position [934, 0]
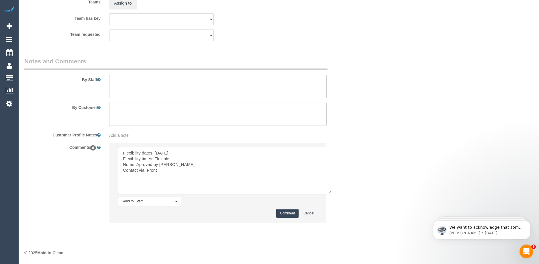
type textarea "Flexibility dates: [DATE] Flexibility times: Flexible Notes: Aproved by [PERSON…"
click at [287, 213] on button "Comment" at bounding box center [287, 213] width 22 height 9
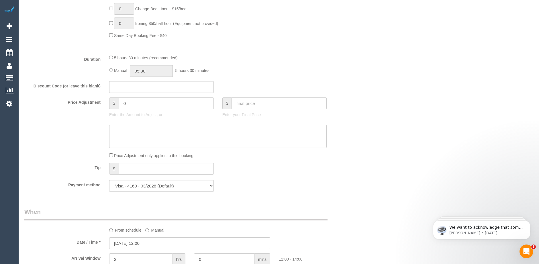
scroll to position [487, 0]
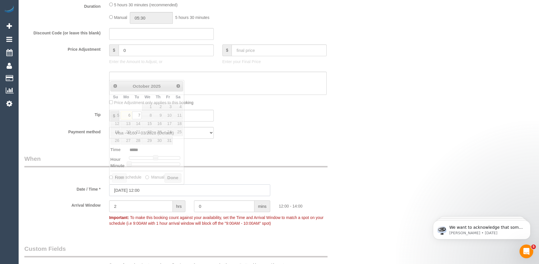
click at [158, 190] on input "07/10/2025 12:00" at bounding box center [189, 190] width 161 height 12
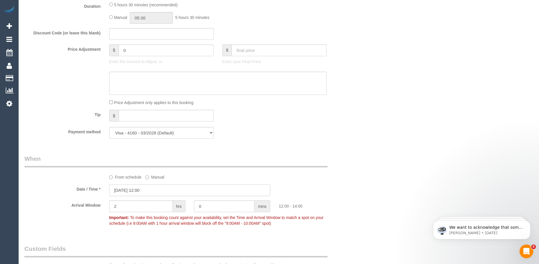
click at [139, 191] on input "07/10/2025 12:00" at bounding box center [189, 190] width 161 height 12
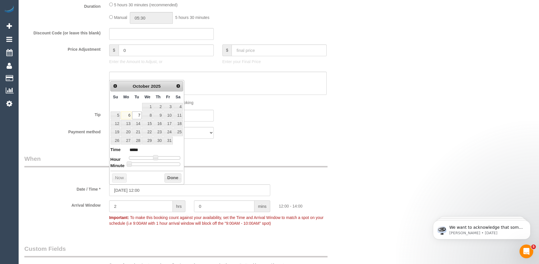
click at [287, 135] on div "Payment method Visa - 4160 - 03/2028 (Default) Add Credit Card ─────────────── …" at bounding box center [189, 133] width 339 height 12
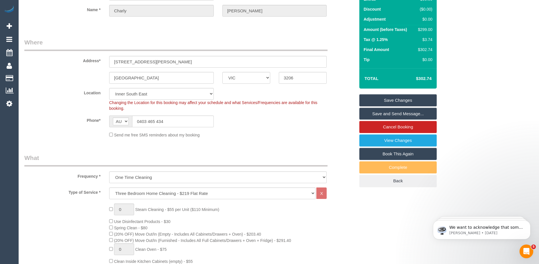
scroll to position [0, 0]
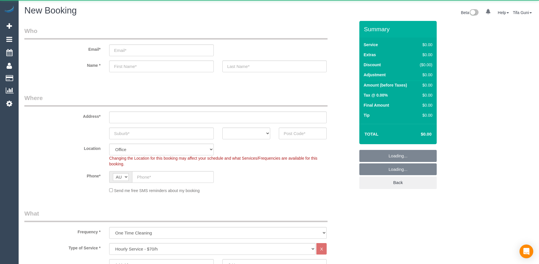
select select "object:825"
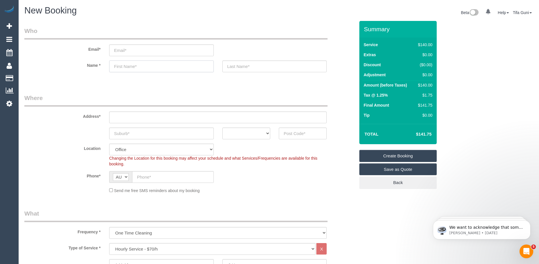
click at [133, 70] on input "text" at bounding box center [161, 66] width 105 height 12
paste input "[PERSON_NAME]"
drag, startPoint x: 142, startPoint y: 66, endPoint x: 126, endPoint y: 66, distance: 15.8
click at [126, 66] on input "[PERSON_NAME]" at bounding box center [161, 66] width 105 height 12
type input "[PERSON_NAME]"
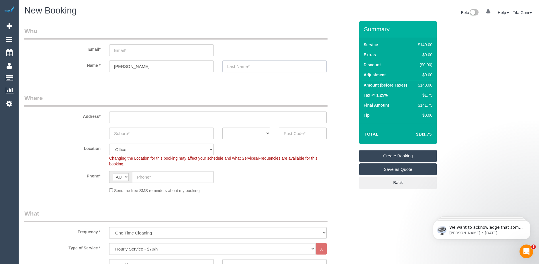
click at [241, 66] on input "text" at bounding box center [274, 66] width 105 height 12
paste input "[PERSON_NAME]"
type input "[PERSON_NAME]"
click at [139, 51] on input "email" at bounding box center [161, 50] width 105 height 12
paste input "[EMAIL_ADDRESS][DOMAIN_NAME]"
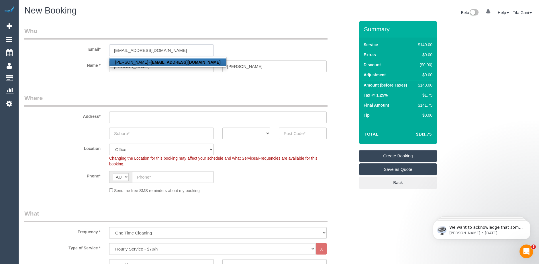
type input "[EMAIL_ADDRESS][DOMAIN_NAME]"
click at [126, 115] on input "text" at bounding box center [218, 117] width 218 height 12
paste input "[STREET_ADDRESS],"
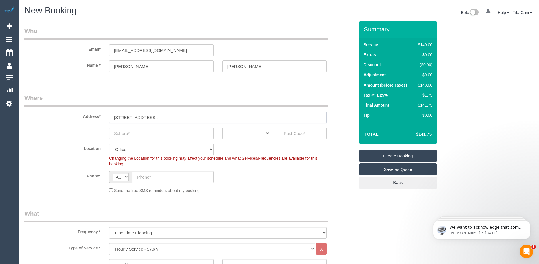
drag, startPoint x: 156, startPoint y: 117, endPoint x: 180, endPoint y: 119, distance: 24.4
click at [180, 119] on input "[STREET_ADDRESS]," at bounding box center [218, 117] width 218 height 12
type input "[STREET_ADDRESS],"
click at [125, 132] on input "text" at bounding box center [161, 134] width 105 height 12
paste input "Camberwell,"
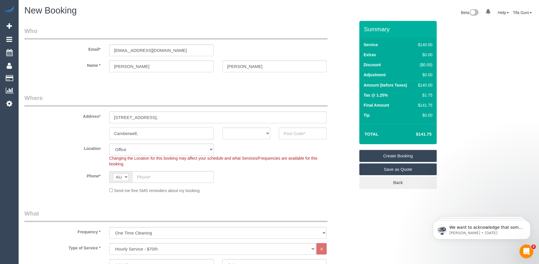
type input "Camberwell,"
click at [167, 117] on input "[STREET_ADDRESS]," at bounding box center [218, 117] width 218 height 12
drag, startPoint x: 168, startPoint y: 117, endPoint x: 157, endPoint y: 118, distance: 10.6
click at [157, 118] on input "[STREET_ADDRESS]," at bounding box center [218, 117] width 218 height 12
type input "800 Riversdale Road,"
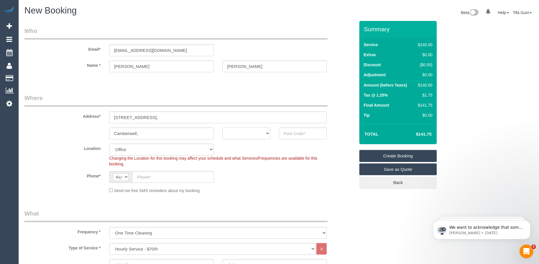
click at [258, 132] on select "ACT NSW NT QLD SA TAS VIC WA" at bounding box center [246, 134] width 48 height 12
select select "VIC"
click at [222, 128] on select "ACT NSW NT QLD SA TAS VIC WA" at bounding box center [246, 134] width 48 height 12
click at [293, 136] on input "text" at bounding box center [303, 134] width 48 height 12
paste input "3124"
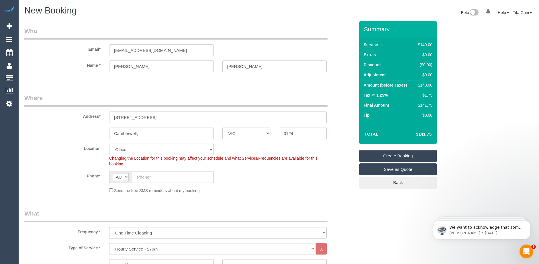
type input "3124"
select select "58"
select select "object:2091"
click at [145, 178] on input "text" at bounding box center [173, 177] width 82 height 12
paste input "0402 978 425"
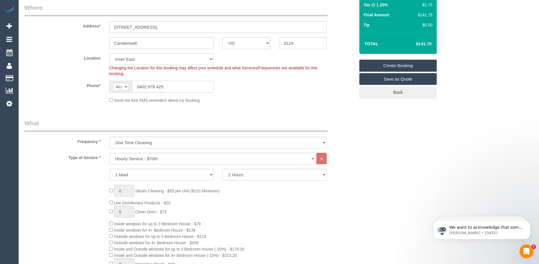
scroll to position [115, 0]
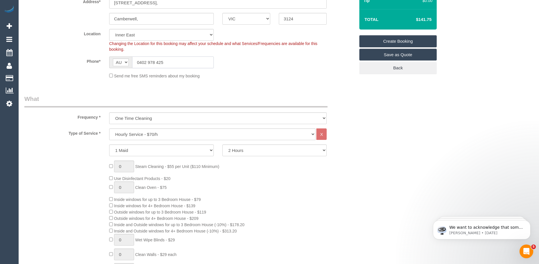
type input "0402 978 425"
click at [171, 135] on select "Hourly Service - $70/h Hourly Service - $65/h Hourly Service - $60/h Hourly Ser…" at bounding box center [212, 134] width 206 height 12
select select "275"
click at [109, 128] on select "Hourly Service - $70/h Hourly Service - $65/h Hourly Service - $60/h Hourly Ser…" at bounding box center [212, 134] width 206 height 12
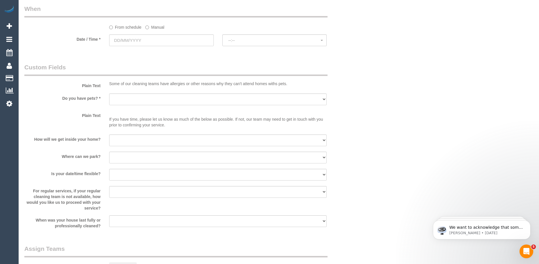
scroll to position [401, 0]
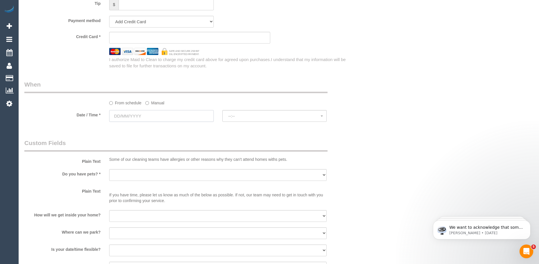
click at [140, 116] on input "text" at bounding box center [161, 116] width 105 height 12
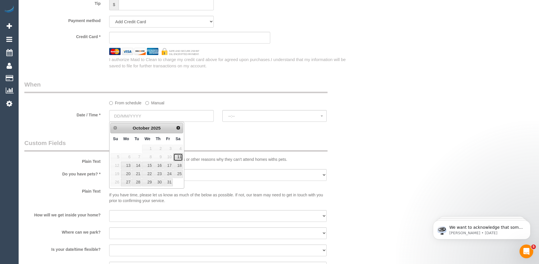
click at [181, 157] on link "11" at bounding box center [177, 157] width 9 height 8
type input "11/10/2025"
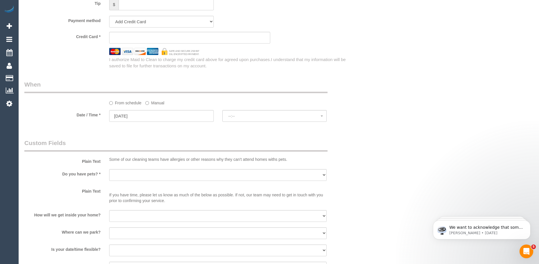
select select "spot1"
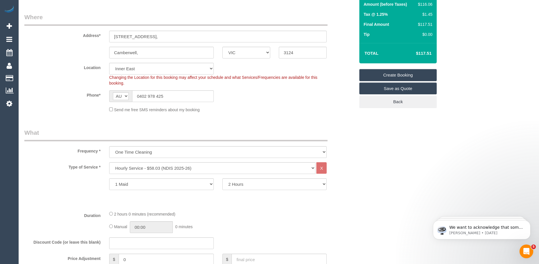
scroll to position [86, 0]
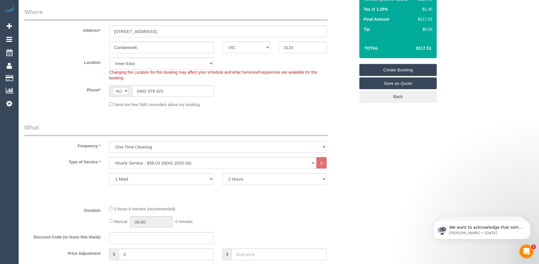
click at [147, 145] on select "One Time Cleaning Weekly - 10% Off - 10.00% (0% for the First Booking) Fortnigh…" at bounding box center [218, 147] width 218 height 12
click at [158, 148] on select "One Time Cleaning Weekly - 10% Off - 10.00% (0% for the First Booking) Fortnigh…" at bounding box center [218, 147] width 218 height 12
select select "object:2092"
click at [109, 141] on select "One Time Cleaning Weekly - 10% Off - 10.00% (0% for the First Booking) Fortnigh…" at bounding box center [218, 147] width 218 height 12
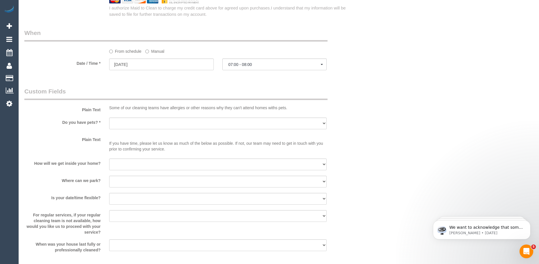
scroll to position [439, 0]
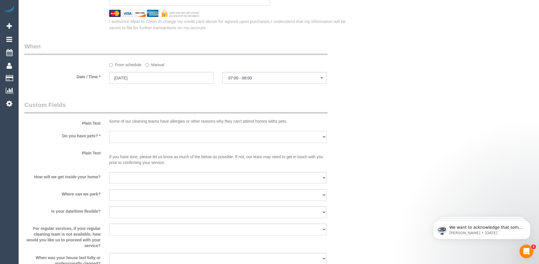
click at [198, 132] on select "Yes - Cats Yes - Dogs No pets Yes - Dogs and Cats Yes - Other" at bounding box center [218, 137] width 218 height 12
select select "number:28"
click at [109, 131] on select "Yes - Cats Yes - Dogs No pets Yes - Dogs and Cats Yes - Other" at bounding box center [218, 137] width 218 height 12
click at [138, 177] on select "I will be home Key will be left (please provide details below) Lock box/Access …" at bounding box center [218, 178] width 218 height 12
select select "number:14"
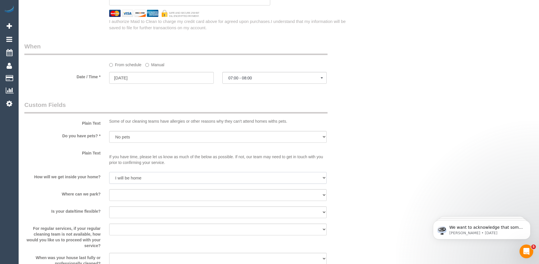
click at [109, 172] on select "I will be home Key will be left (please provide details below) Lock box/Access …" at bounding box center [218, 178] width 218 height 12
click at [135, 193] on select "I will provide parking on-site Free street parking Paid street parking (cost wi…" at bounding box center [218, 195] width 218 height 12
select select "number:18"
click at [109, 189] on select "I will provide parking on-site Free street parking Paid street parking (cost wi…" at bounding box center [218, 195] width 218 height 12
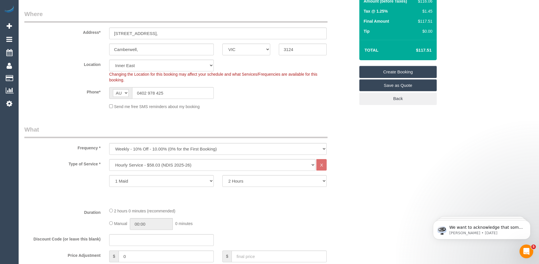
scroll to position [0, 0]
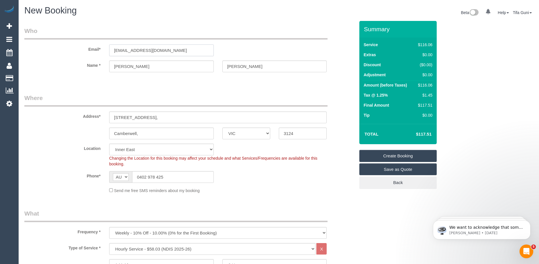
drag, startPoint x: 172, startPoint y: 50, endPoint x: 82, endPoint y: 47, distance: 90.3
click at [82, 47] on div "Email* sebla.a@carecouncil.au" at bounding box center [189, 42] width 339 height 30
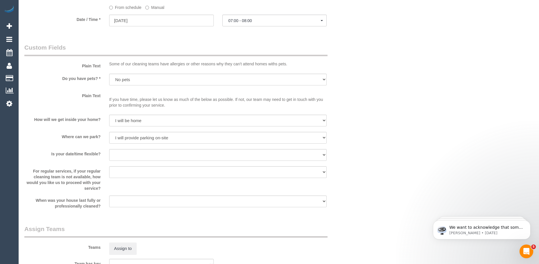
scroll to position [411, 0]
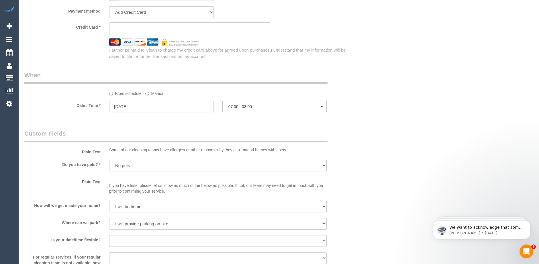
click at [171, 109] on input "[DATE]" at bounding box center [161, 107] width 105 height 12
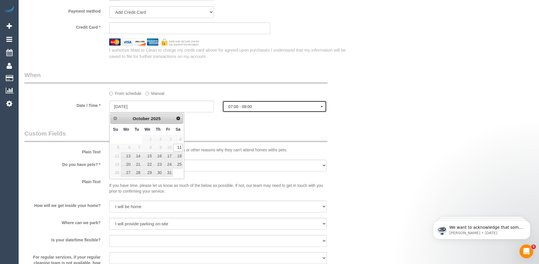
click at [256, 109] on span "07:00 - 08:00" at bounding box center [274, 106] width 93 height 5
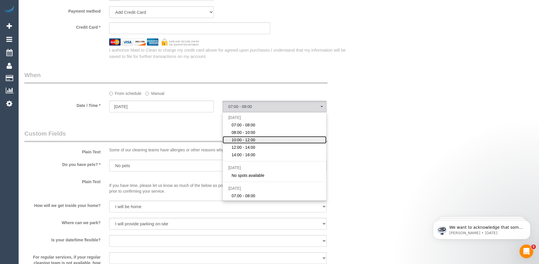
click at [248, 138] on span "10:00 - 12:00" at bounding box center [244, 140] width 24 height 6
select select "spot3"
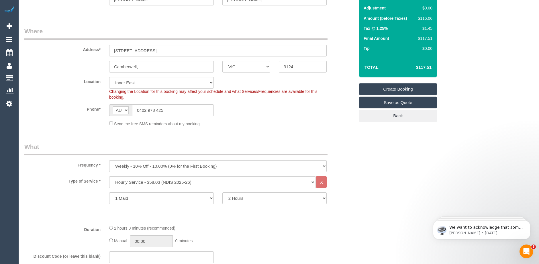
scroll to position [0, 0]
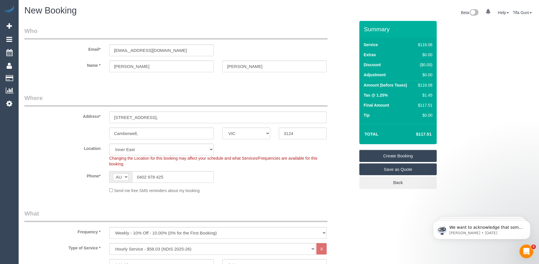
click at [395, 153] on link "Create Booking" at bounding box center [397, 156] width 77 height 12
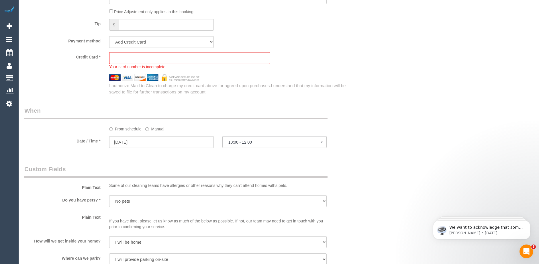
scroll to position [396, 0]
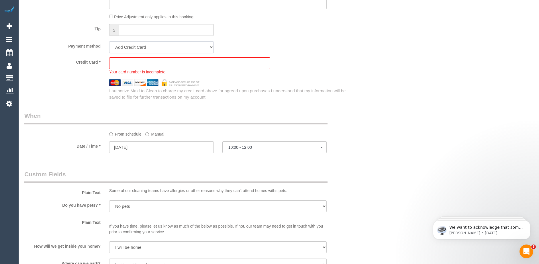
click at [186, 47] on select "Add Credit Card Cash Check Paypal" at bounding box center [161, 47] width 105 height 12
select select "string:check"
click at [109, 41] on select "Add Credit Card Cash Check Paypal" at bounding box center [161, 47] width 105 height 12
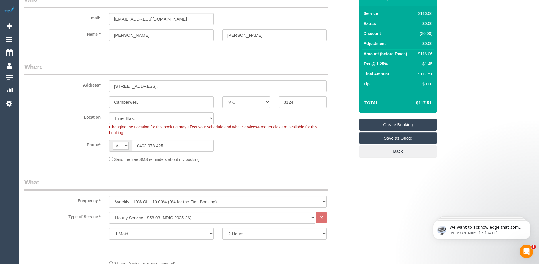
scroll to position [0, 0]
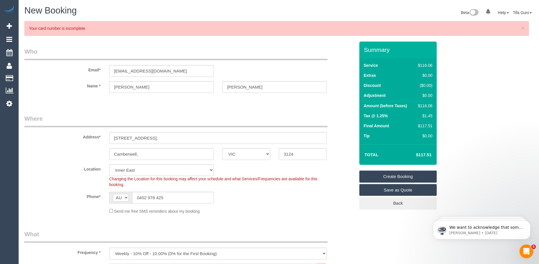
click at [397, 176] on link "Create Booking" at bounding box center [397, 177] width 77 height 12
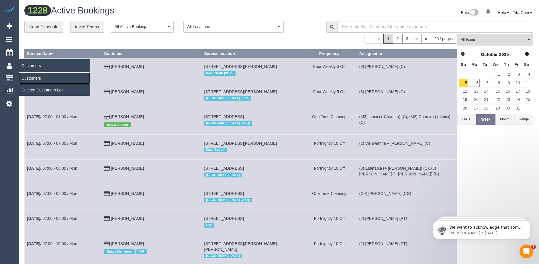
click at [30, 77] on link "Customers" at bounding box center [55, 78] width 72 height 11
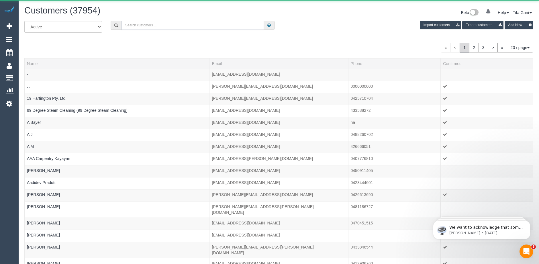
click at [156, 27] on input "text" at bounding box center [193, 25] width 142 height 9
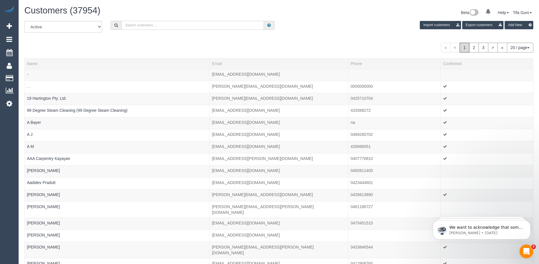
paste input "[EMAIL_ADDRESS][DOMAIN_NAME]"
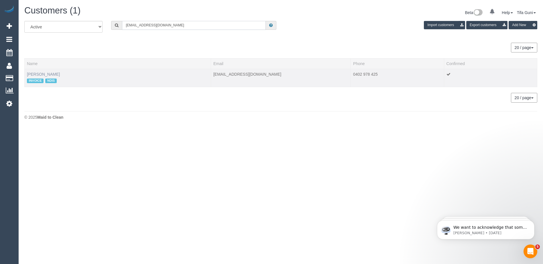
type input "[EMAIL_ADDRESS][DOMAIN_NAME]"
click at [43, 73] on link "Sam Mancuso" at bounding box center [43, 74] width 33 height 5
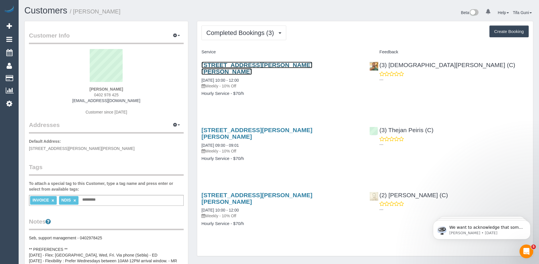
click at [250, 64] on link "96 Cramer Street, Preston, VIC 3072" at bounding box center [256, 68] width 111 height 13
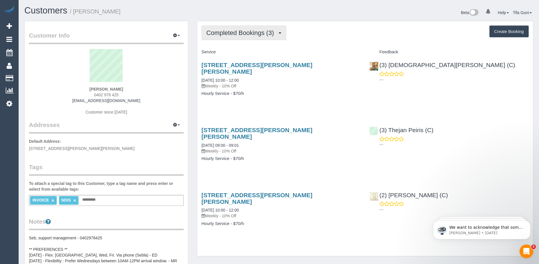
click at [257, 34] on span "Completed Bookings (3)" at bounding box center [241, 32] width 70 height 7
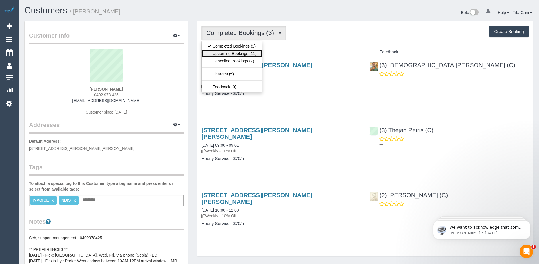
click at [239, 52] on link "Upcoming Bookings (11)" at bounding box center [232, 53] width 60 height 7
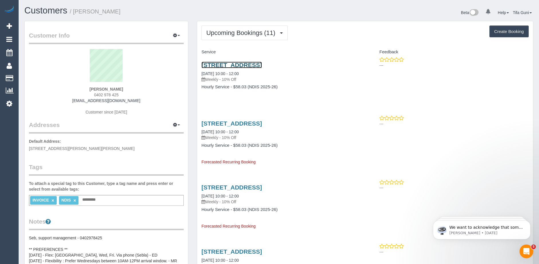
click at [258, 64] on link "800 Riversdale Road,, Camberwell,, VIC 3124" at bounding box center [231, 65] width 60 height 7
click at [141, 58] on sui-profile-pic at bounding box center [106, 67] width 146 height 37
click at [262, 66] on link "800 Riversdale Road,, Camberwell,, VIC 3124" at bounding box center [231, 65] width 60 height 7
click at [249, 65] on link "800 Riversdale Road,, Camberwell,, VIC 3124" at bounding box center [231, 65] width 60 height 7
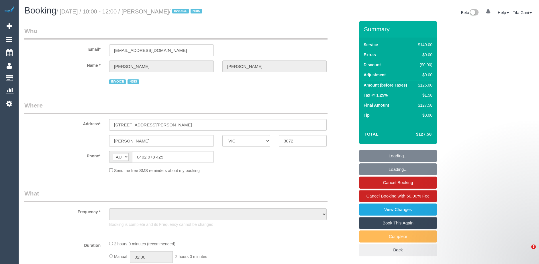
select select "VIC"
select select "number:28"
select select "number:14"
select select "number:18"
select select "number:25"
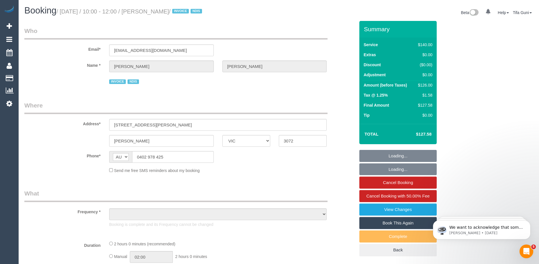
select select "number:34"
select select "number:13"
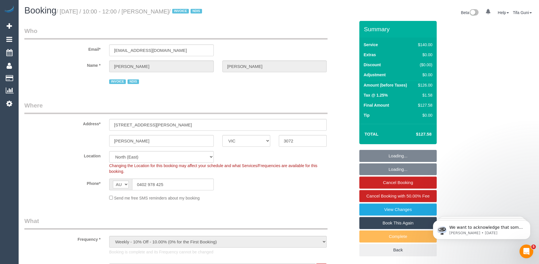
select select "object:1437"
select select "spot1"
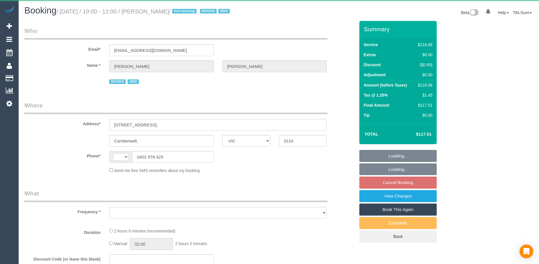
select select "VIC"
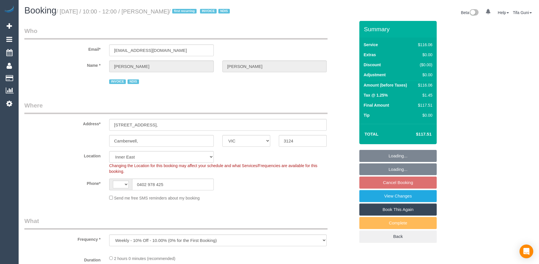
select select "object:528"
select select "string:AU"
select select "spot3"
select select "number:28"
select select "number:14"
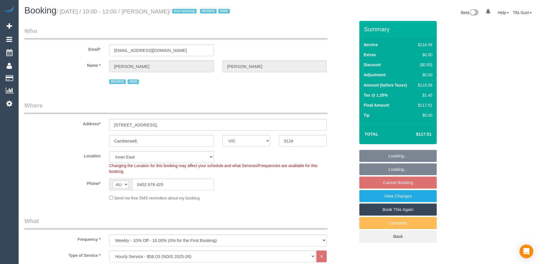
select select "number:18"
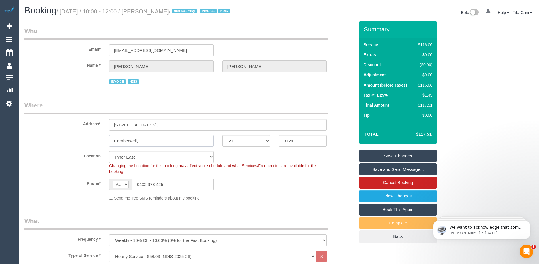
click at [141, 142] on input "Camberwell," at bounding box center [161, 141] width 105 height 12
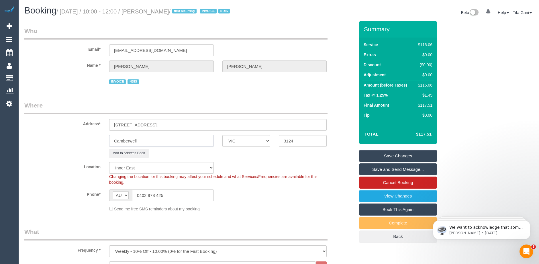
type input "Camberwell"
click at [158, 124] on input "[STREET_ADDRESS]," at bounding box center [218, 125] width 218 height 12
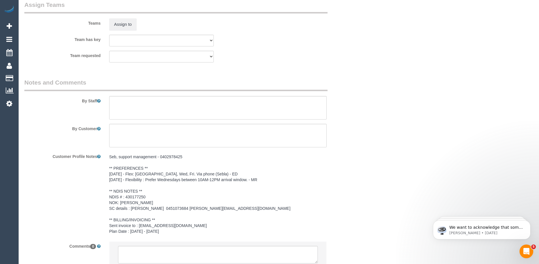
scroll to position [748, 0]
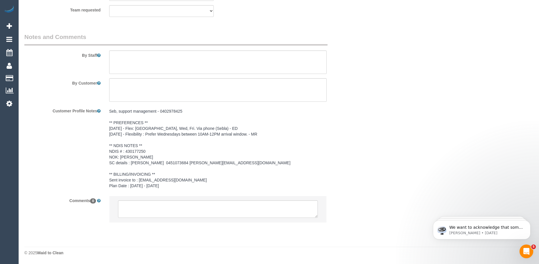
type input "[STREET_ADDRESS]"
click at [141, 207] on textarea at bounding box center [218, 209] width 200 height 18
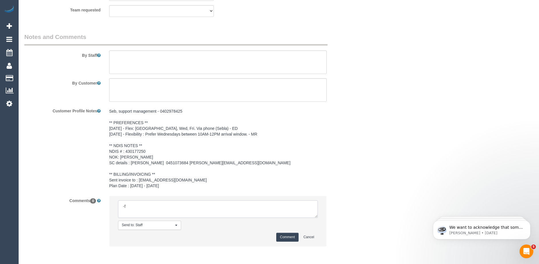
type textarea "-"
paste textarea "Flexibility dates: Flexibility times: Notes: knows we need to review Contact vi…"
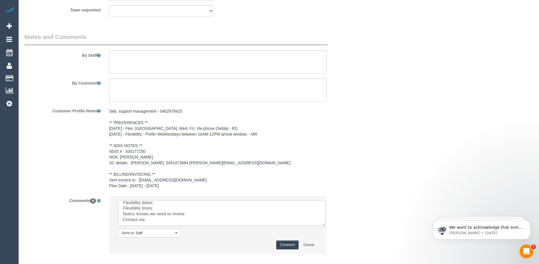
scroll to position [0, 0]
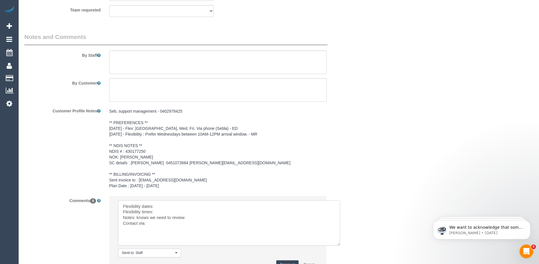
drag, startPoint x: 314, startPoint y: 215, endPoint x: 337, endPoint y: 243, distance: 35.9
click at [337, 243] on textarea at bounding box center [229, 222] width 222 height 45
click at [164, 206] on textarea at bounding box center [229, 223] width 222 height 46
click at [163, 212] on textarea at bounding box center [229, 223] width 222 height 46
click at [163, 222] on textarea at bounding box center [229, 223] width 222 height 46
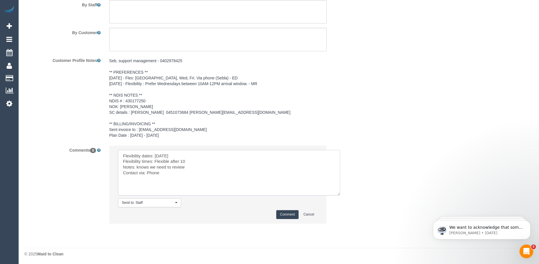
scroll to position [800, 0]
drag, startPoint x: 187, startPoint y: 165, endPoint x: 136, endPoint y: 166, distance: 51.0
click at [136, 166] on textarea at bounding box center [229, 172] width 222 height 46
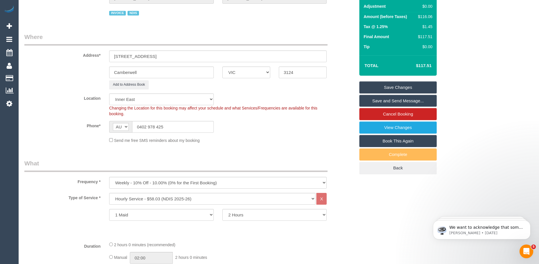
scroll to position [0, 0]
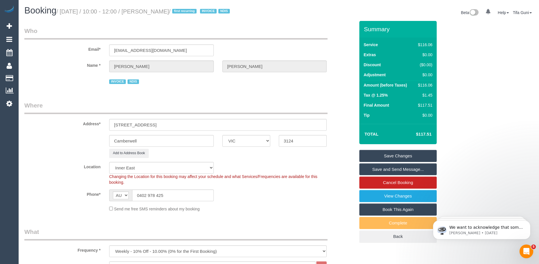
type textarea "Flexibility dates: [DATE] Flexibility times: Flexible after 10 Notes: another p…"
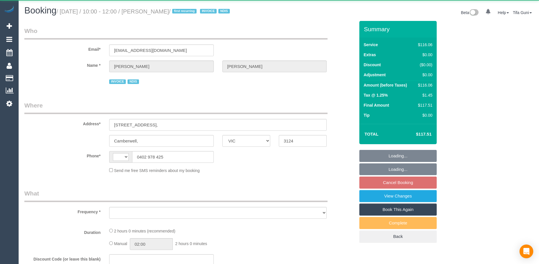
select select "VIC"
select select "string:AU"
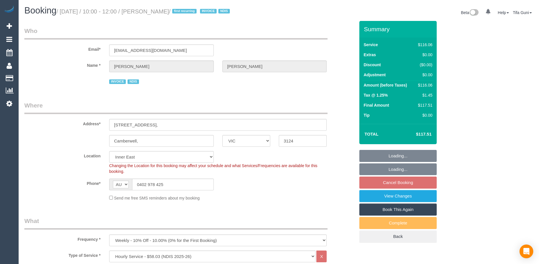
select select "object:1208"
select select "spot3"
select select "number:28"
select select "number:14"
select select "number:18"
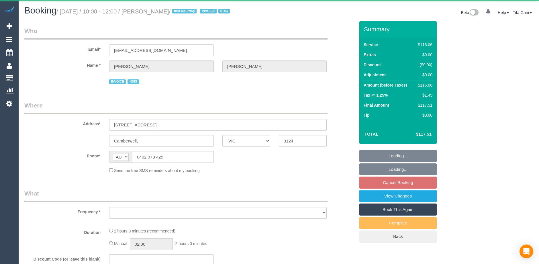
select select "VIC"
select select "object:521"
select select "number:28"
select select "number:14"
select select "number:18"
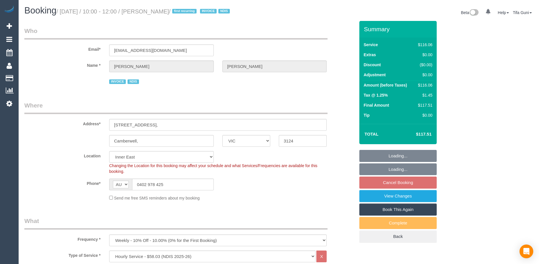
select select "object:1354"
select select "spot3"
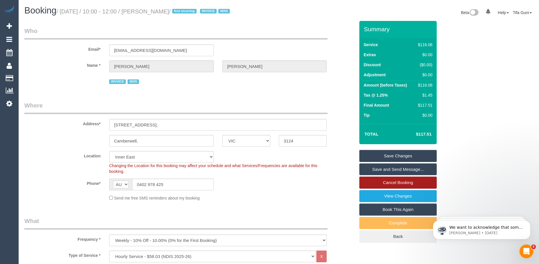
click at [395, 182] on link "Cancel Booking" at bounding box center [397, 183] width 77 height 12
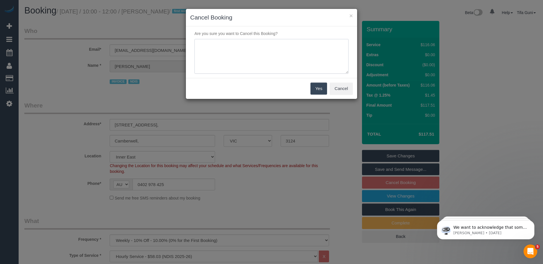
click at [222, 46] on textarea at bounding box center [272, 56] width 154 height 35
type textarea "made in error - T.G"
click at [319, 88] on button "Yes" at bounding box center [319, 89] width 17 height 12
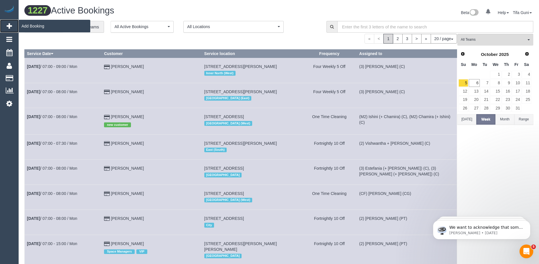
click at [28, 27] on span "Add Booking" at bounding box center [55, 25] width 72 height 13
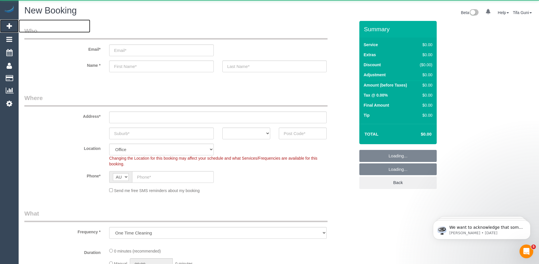
select select "object:3101"
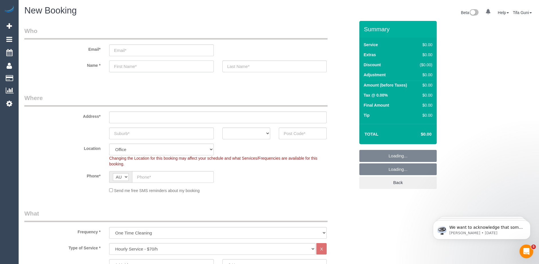
click at [125, 67] on input "text" at bounding box center [161, 66] width 105 height 12
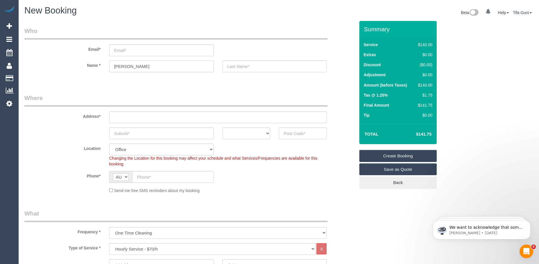
type input "maria"
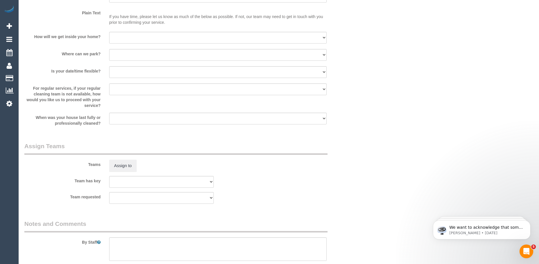
scroll to position [834, 0]
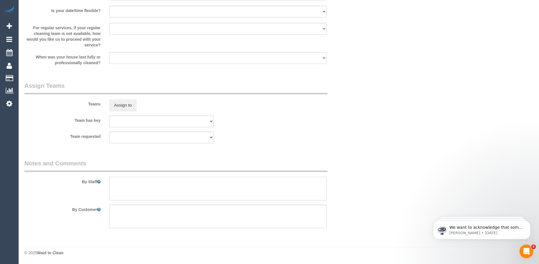
click at [135, 184] on textarea at bounding box center [218, 188] width 218 height 23
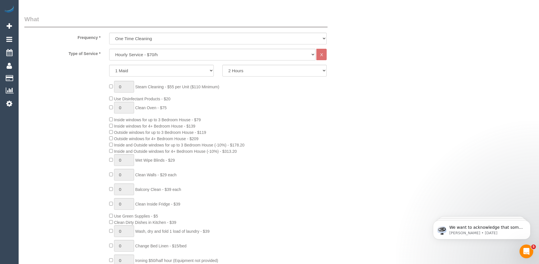
scroll to position [204, 0]
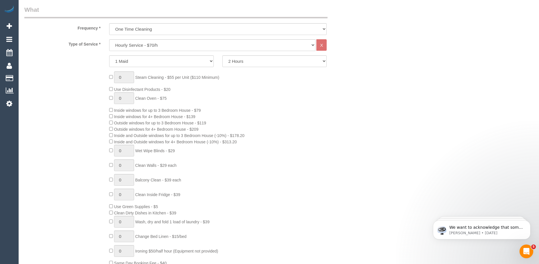
type textarea "Windows dusted and Fridge, vacuuming anf the Oven"
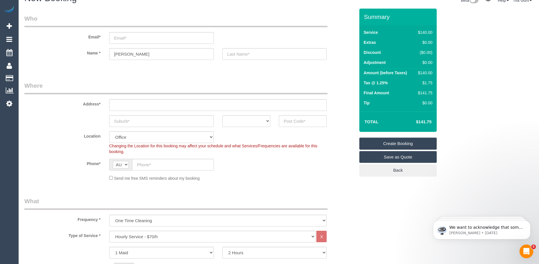
scroll to position [0, 0]
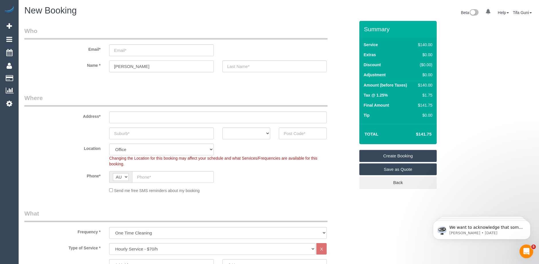
drag, startPoint x: 135, startPoint y: 64, endPoint x: 108, endPoint y: 69, distance: 27.6
click at [108, 69] on div "maria" at bounding box center [161, 66] width 113 height 12
click at [127, 50] on input "email" at bounding box center [161, 50] width 105 height 12
click at [175, 52] on input "Mariacooper.fake@gmail.com" at bounding box center [161, 50] width 105 height 12
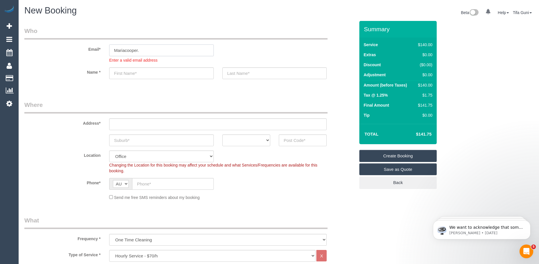
drag, startPoint x: 133, startPoint y: 50, endPoint x: 99, endPoint y: 51, distance: 33.8
click at [99, 51] on div "Email* Mariacooper. Enter a valid email address" at bounding box center [189, 45] width 339 height 36
paste input "maria.accescs@fake.com"
type input "maria.accescs@fake.com"
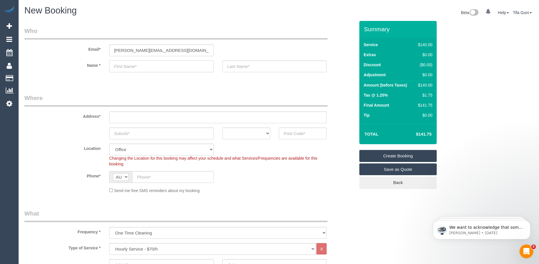
click at [134, 71] on input "text" at bounding box center [161, 66] width 105 height 12
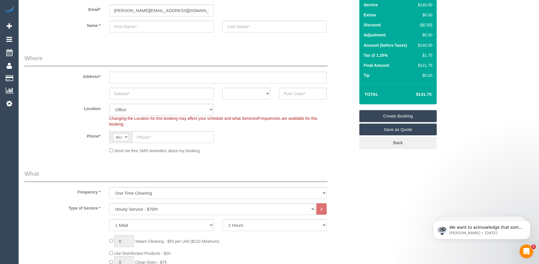
scroll to position [115, 0]
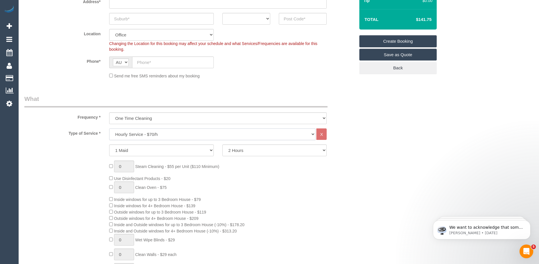
click at [150, 133] on select "Hourly Service - $70/h Hourly Service - $65/h Hourly Service - $60/h Hourly Ser…" at bounding box center [212, 134] width 206 height 12
select select "275"
click at [109, 128] on select "Hourly Service - $70/h Hourly Service - $65/h Hourly Service - $60/h Hourly Ser…" at bounding box center [212, 134] width 206 height 12
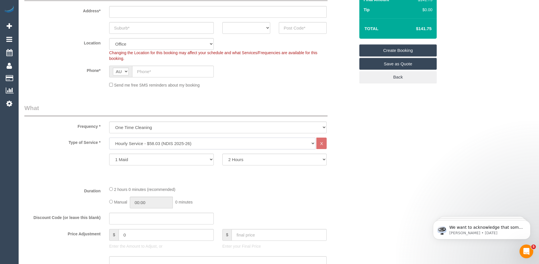
scroll to position [29, 0]
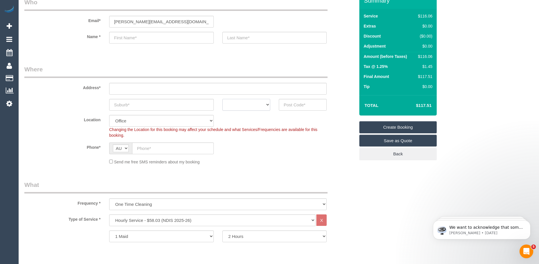
click at [267, 105] on select "ACT [GEOGRAPHIC_DATA] NT [GEOGRAPHIC_DATA] SA TAS [GEOGRAPHIC_DATA] [GEOGRAPHIC…" at bounding box center [246, 105] width 48 height 12
select select "VIC"
click at [222, 99] on select "ACT [GEOGRAPHIC_DATA] NT [GEOGRAPHIC_DATA] SA TAS [GEOGRAPHIC_DATA] [GEOGRAPHIC…" at bounding box center [246, 105] width 48 height 12
click at [292, 106] on input "text" at bounding box center [303, 105] width 48 height 12
click at [158, 102] on input "text" at bounding box center [161, 105] width 105 height 12
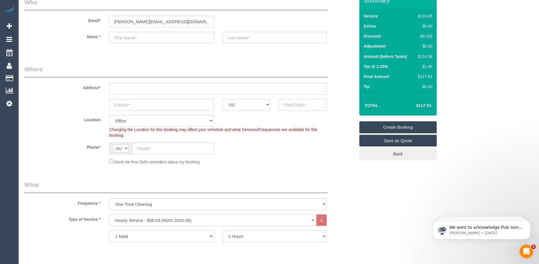
click at [296, 103] on input "text" at bounding box center [303, 105] width 48 height 12
paste input "3124"
type input "3124"
click at [158, 107] on input "text" at bounding box center [161, 105] width 105 height 12
click at [142, 149] on input "text" at bounding box center [173, 148] width 82 height 12
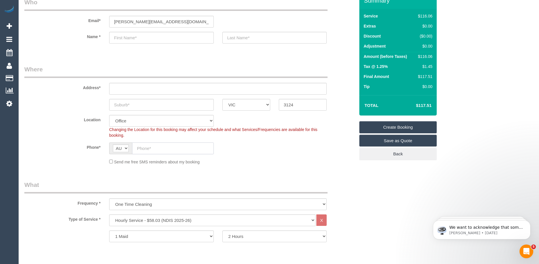
paste input "0402 978 425"
type input "0402 978 425"
click at [148, 38] on input "text" at bounding box center [161, 38] width 105 height 12
paste input "0402978425"
type input "0402978425"
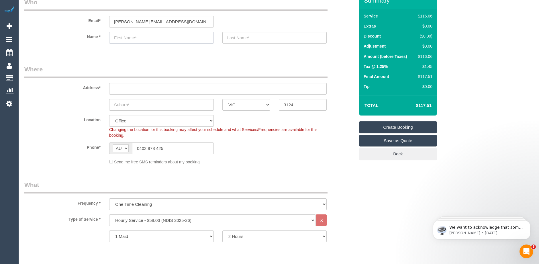
click at [128, 39] on input "text" at bounding box center [161, 38] width 105 height 12
paste input "Maria Cooper"
drag, startPoint x: 147, startPoint y: 38, endPoint x: 126, endPoint y: 38, distance: 21.8
click at [126, 38] on input "Maria Cooper" at bounding box center [161, 38] width 105 height 12
type input "Maria"
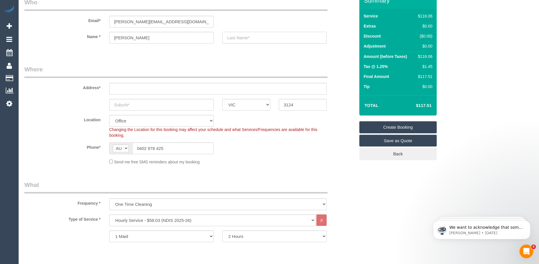
click at [240, 38] on input "text" at bounding box center [274, 38] width 105 height 12
paste input "Cooper"
type input "Cooper"
click at [127, 104] on input "text" at bounding box center [161, 105] width 105 height 12
paste input "800 Riversdale Road, Camberwell"
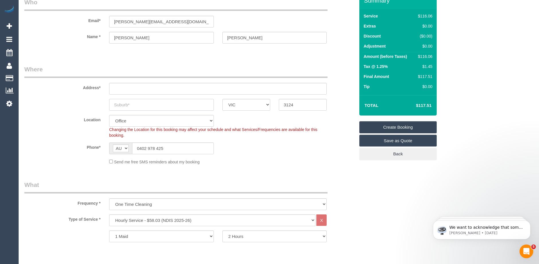
type input "800 Riversdale Road, Camberwell"
click at [125, 89] on input "text" at bounding box center [218, 89] width 218 height 12
paste input "800 Riversdale Road, Camberwell"
drag, startPoint x: 186, startPoint y: 89, endPoint x: 156, endPoint y: 89, distance: 29.8
click at [156, 89] on input "800 Riversdale Road, Camberwell" at bounding box center [218, 89] width 218 height 12
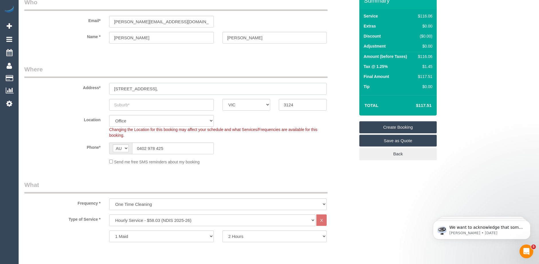
type input "800 Riversdale Road,"
click at [134, 103] on input "text" at bounding box center [161, 105] width 105 height 12
paste input "Camberwell"
type input "Camberwell"
select select "58"
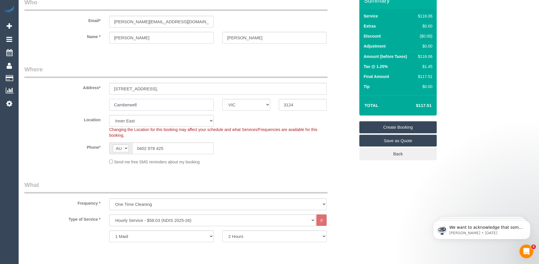
select select "object:4817"
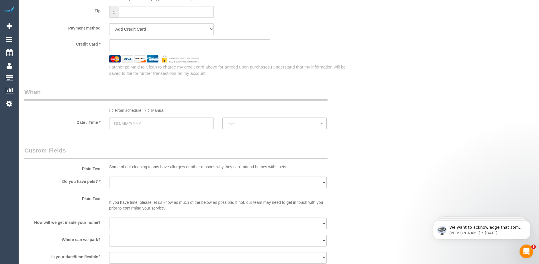
scroll to position [401, 0]
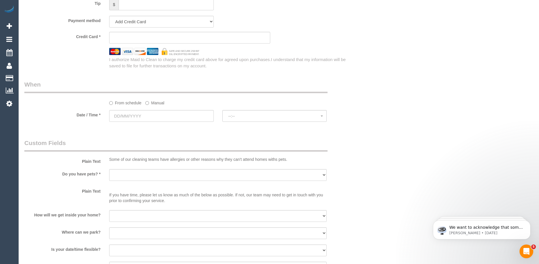
type input "Camberwell"
click at [164, 116] on input "text" at bounding box center [161, 116] width 105 height 12
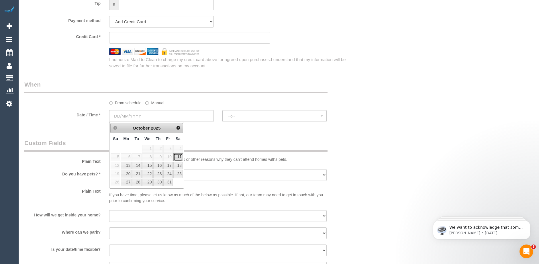
click at [179, 155] on link "11" at bounding box center [177, 157] width 9 height 8
type input "[DATE]"
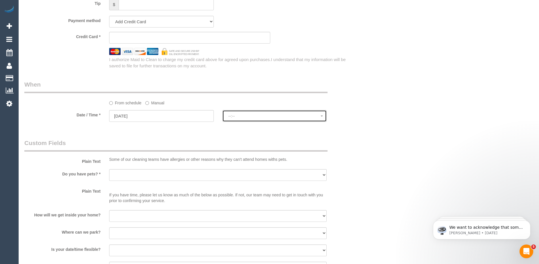
click at [252, 118] on span "--:--" at bounding box center [274, 116] width 93 height 5
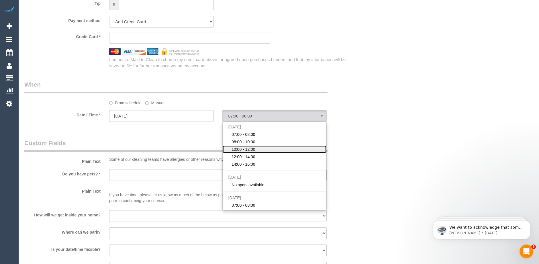
click at [247, 148] on span "10:00 - 12:00" at bounding box center [244, 149] width 24 height 6
select select "spot24"
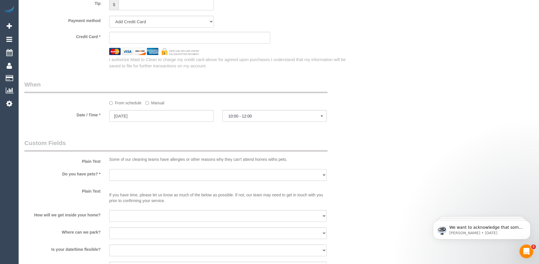
click at [132, 173] on select "Yes - Cats Yes - Dogs No pets Yes - Dogs and Cats Yes - Other" at bounding box center [218, 175] width 218 height 12
select select "number:28"
click at [109, 169] on select "Yes - Cats Yes - Dogs No pets Yes - Dogs and Cats Yes - Other" at bounding box center [218, 175] width 218 height 12
click at [124, 219] on select "I will be home Key will be left (please provide details below) Lock box/Access …" at bounding box center [218, 216] width 218 height 12
select select "number:14"
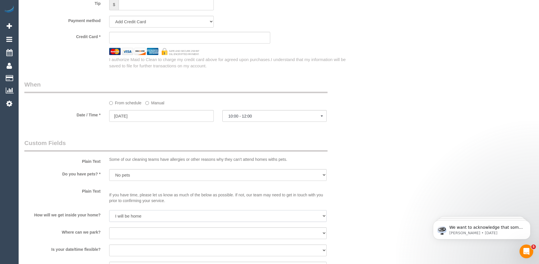
click at [109, 210] on select "I will be home Key will be left (please provide details below) Lock box/Access …" at bounding box center [218, 216] width 218 height 12
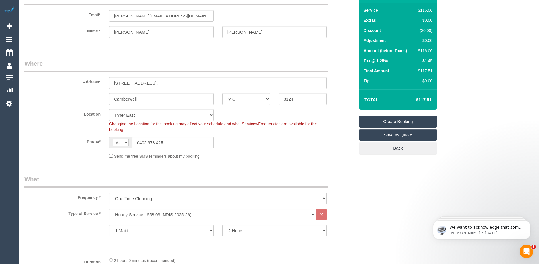
scroll to position [0, 0]
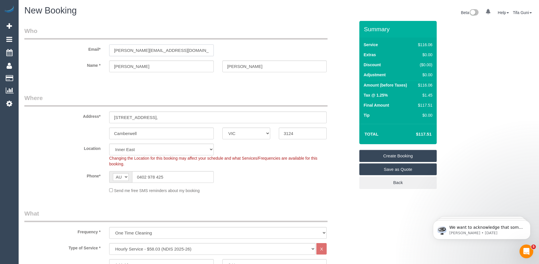
drag, startPoint x: 171, startPoint y: 51, endPoint x: 89, endPoint y: 50, distance: 82.0
click at [89, 50] on div "Email* maria.accescs@fake.com" at bounding box center [189, 42] width 339 height 30
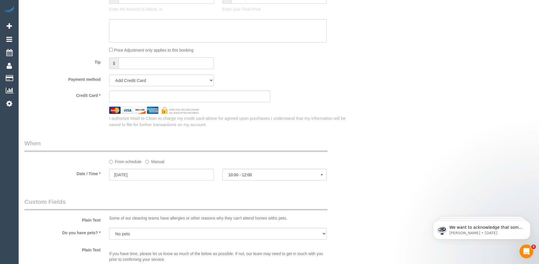
scroll to position [344, 0]
click at [145, 82] on select "Add Credit Card Cash Check Paypal" at bounding box center [161, 79] width 105 height 12
select select "string:check"
click at [109, 73] on select "Add Credit Card Cash Check Paypal" at bounding box center [161, 79] width 105 height 12
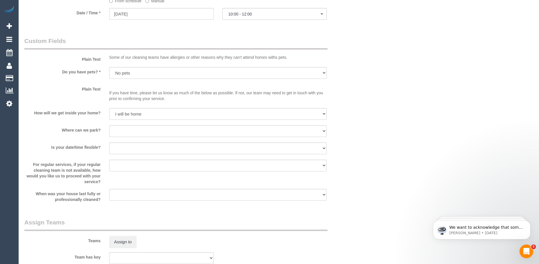
scroll to position [459, 0]
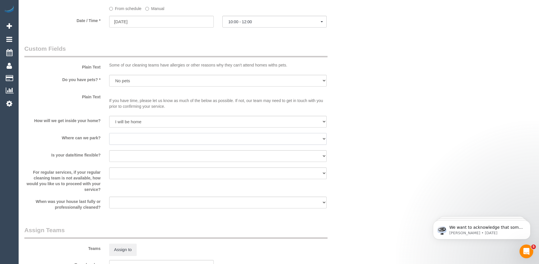
click at [136, 140] on select "I will provide parking on-site Free street parking Paid street parking (cost wi…" at bounding box center [218, 139] width 218 height 12
select select "number:19"
click at [109, 133] on select "I will provide parking on-site Free street parking Paid street parking (cost wi…" at bounding box center [218, 139] width 218 height 12
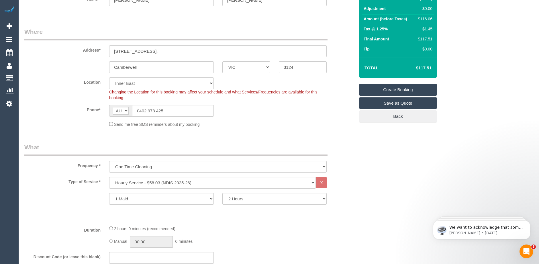
scroll to position [0, 0]
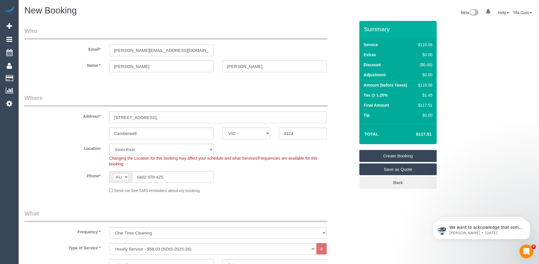
drag, startPoint x: 175, startPoint y: 51, endPoint x: 127, endPoint y: 46, distance: 47.8
click at [124, 48] on input "maria.accescs@fake.com" at bounding box center [161, 50] width 105 height 12
click at [179, 49] on input "maria.accescs@fake.com" at bounding box center [161, 50] width 105 height 12
drag, startPoint x: 175, startPoint y: 49, endPoint x: 85, endPoint y: 48, distance: 90.6
click at [85, 48] on div "Email* maria.accescs@fake.com" at bounding box center [189, 42] width 339 height 30
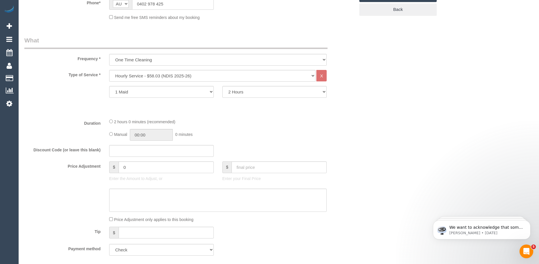
scroll to position [30, 0]
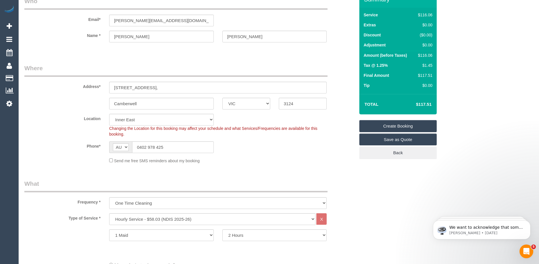
click at [399, 124] on link "Create Booking" at bounding box center [397, 126] width 77 height 12
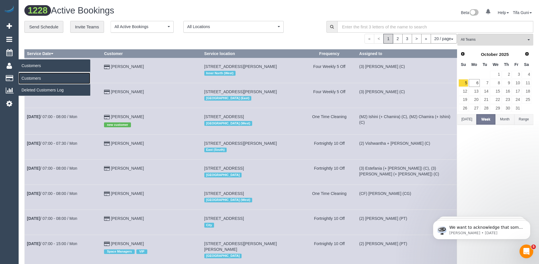
click at [35, 78] on link "Customers" at bounding box center [55, 78] width 72 height 11
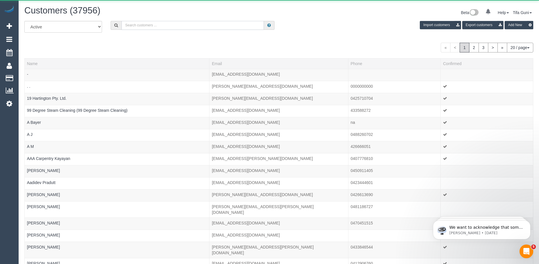
click at [152, 26] on input "text" at bounding box center [193, 25] width 142 height 9
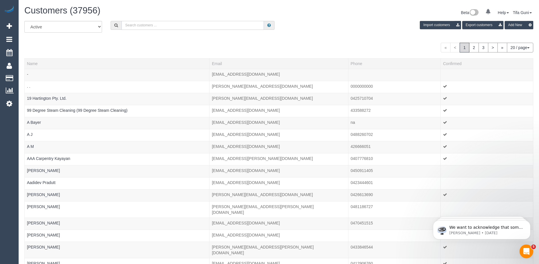
paste input "maria.accescs@fake.com"
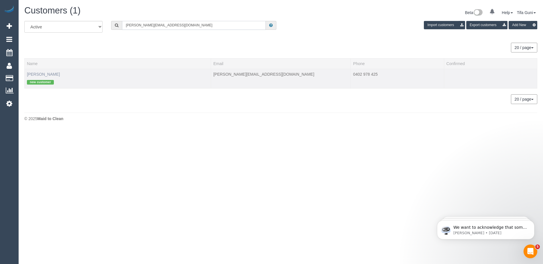
type input "maria.accescs@fake.com"
click at [40, 73] on link "Maria Cooper" at bounding box center [43, 74] width 33 height 5
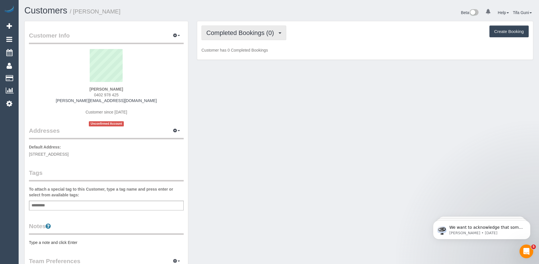
click at [245, 33] on span "Completed Bookings (0)" at bounding box center [241, 32] width 70 height 7
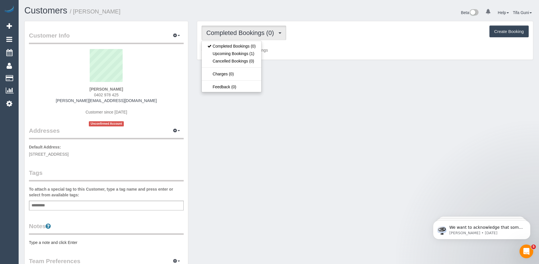
drag, startPoint x: 156, startPoint y: 126, endPoint x: 157, endPoint y: 123, distance: 3.0
click at [156, 126] on div "Maria Cooper 0402 978 425 maria.accescs@fake.com Customer since 2025 Unconfirme…" at bounding box center [106, 87] width 155 height 77
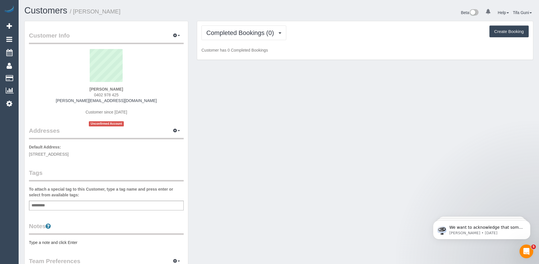
click at [59, 204] on div "Add a tag" at bounding box center [106, 206] width 155 height 10
type input "****"
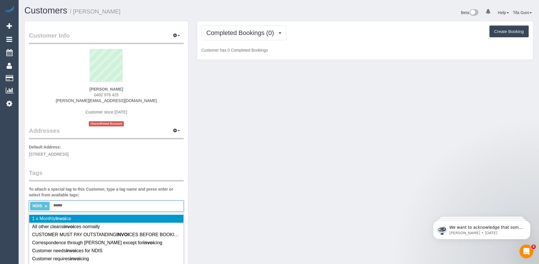
type input "*******"
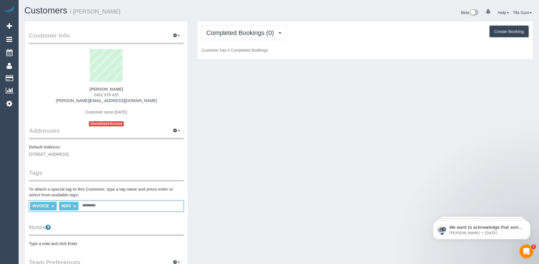
click at [64, 153] on span "800 Riversdale Road,, Camberwell, VIC 3124" at bounding box center [49, 154] width 40 height 5
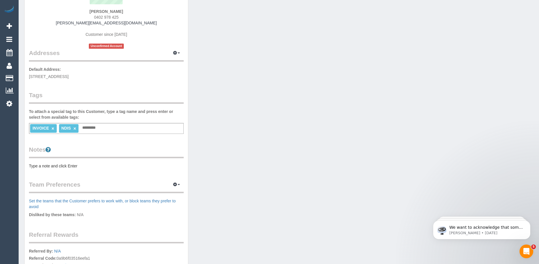
scroll to position [86, 0]
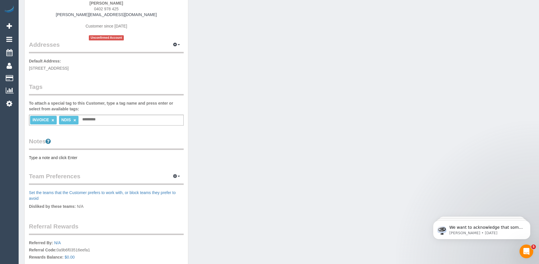
click at [49, 160] on pre "Type a note and click Enter" at bounding box center [106, 158] width 155 height 6
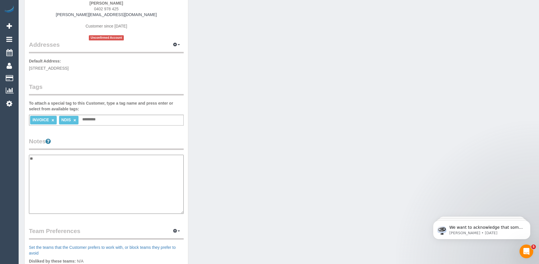
type textarea "*"
click at [75, 164] on textarea "**********" at bounding box center [106, 184] width 155 height 59
click at [81, 198] on textarea "**********" at bounding box center [106, 184] width 155 height 59
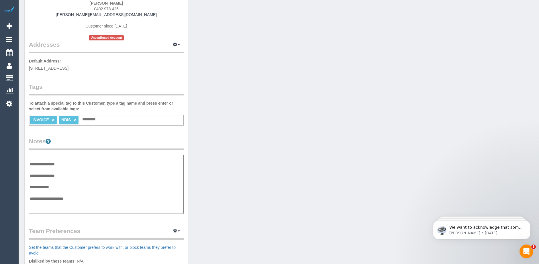
click at [37, 205] on textarea "**********" at bounding box center [106, 184] width 155 height 59
paste textarea "**********"
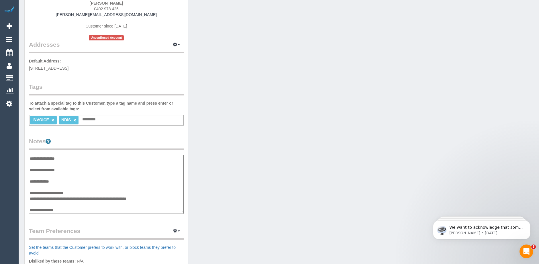
click at [75, 207] on textarea "**********" at bounding box center [106, 184] width 155 height 59
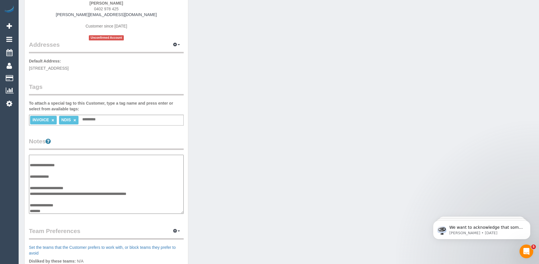
click at [53, 211] on textarea "**********" at bounding box center [106, 184] width 155 height 59
paste textarea "*********"
click at [44, 210] on textarea "**********" at bounding box center [106, 184] width 155 height 59
click at [37, 198] on textarea "**********" at bounding box center [106, 184] width 155 height 59
click at [60, 199] on textarea "**********" at bounding box center [106, 184] width 155 height 59
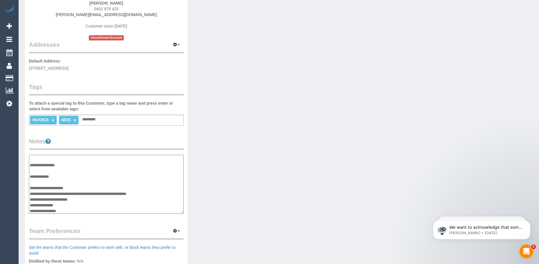
click at [86, 199] on textarea "**********" at bounding box center [106, 184] width 155 height 59
paste textarea "**********"
click at [30, 199] on textarea "**********" at bounding box center [106, 184] width 155 height 59
click at [108, 199] on textarea "**********" at bounding box center [106, 184] width 155 height 59
click at [113, 199] on textarea "**********" at bounding box center [106, 184] width 155 height 59
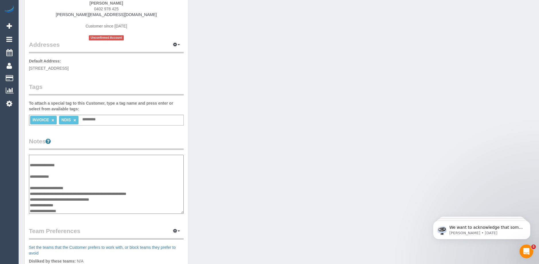
paste textarea "**********"
drag, startPoint x: 165, startPoint y: 199, endPoint x: 155, endPoint y: 199, distance: 10.0
click at [155, 199] on textarea "**********" at bounding box center [106, 184] width 155 height 59
click at [167, 191] on textarea "**********" at bounding box center [106, 184] width 155 height 59
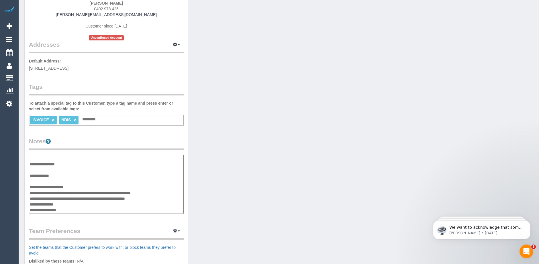
paste textarea "***"
click at [158, 198] on textarea "**********" at bounding box center [106, 184] width 155 height 59
type textarea "**********"
click at [140, 134] on div "Customer Info Edit Contact Info Send Message Email Preferences Special Sales Ta…" at bounding box center [106, 151] width 163 height 432
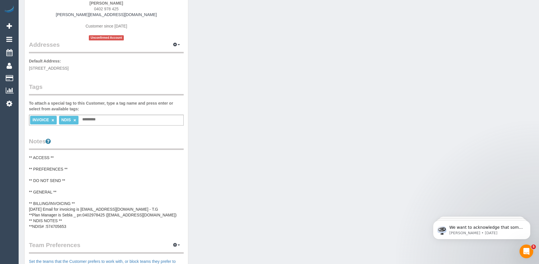
click at [59, 169] on pre "** ACCESS ** ** PREFERENCES ** ** DO NOT SEND ** ** GENERAL ** ** BILLING/INVOI…" at bounding box center [106, 192] width 155 height 75
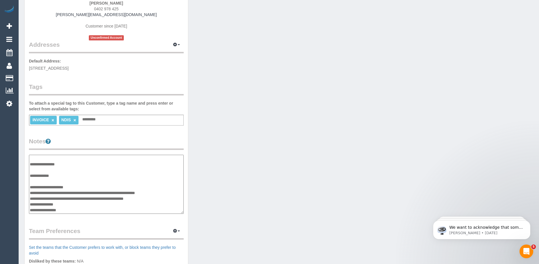
scroll to position [0, 0]
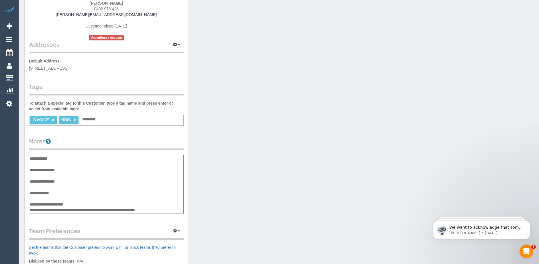
click at [71, 169] on textarea "**********" at bounding box center [106, 184] width 155 height 59
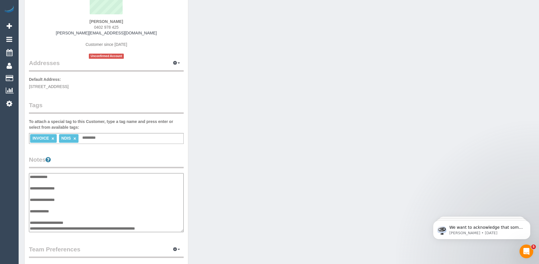
scroll to position [57, 0]
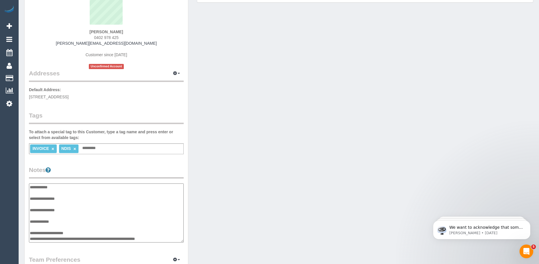
click at [181, 95] on p "Default Address: 800 Riversdale Road,, Camberwell, VIC 3124" at bounding box center [106, 93] width 155 height 13
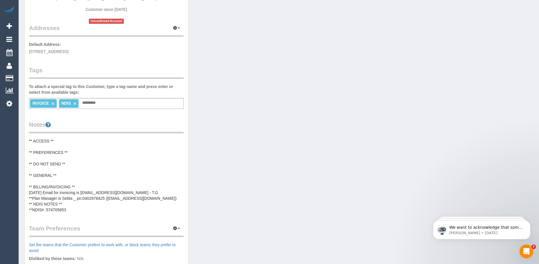
scroll to position [29, 0]
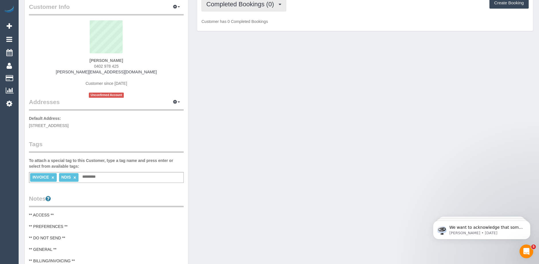
click at [266, 8] on button "Completed Bookings (0)" at bounding box center [243, 4] width 85 height 15
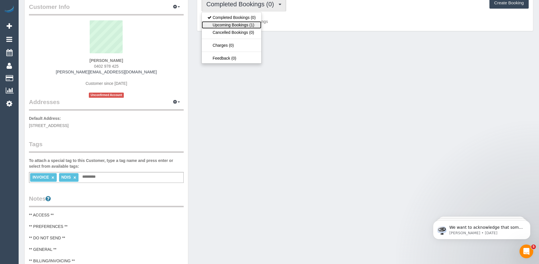
click at [236, 26] on link "Upcoming Bookings (1)" at bounding box center [232, 24] width 60 height 7
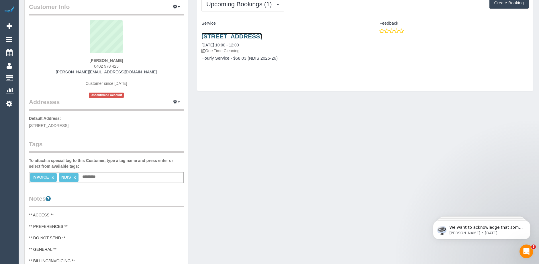
click at [252, 37] on link "800 Riversdale Road,, Camberwell, VIC 3124" at bounding box center [231, 36] width 60 height 7
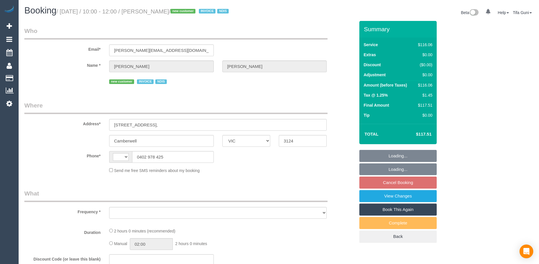
select select "VIC"
select select "object:276"
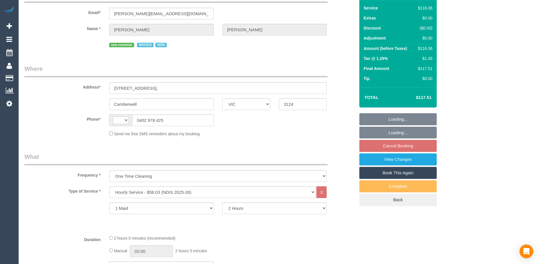
select select "string:AU"
select select "number:28"
select select "number:14"
select select "number:19"
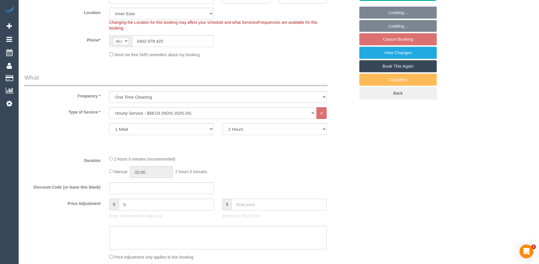
select select "object:1356"
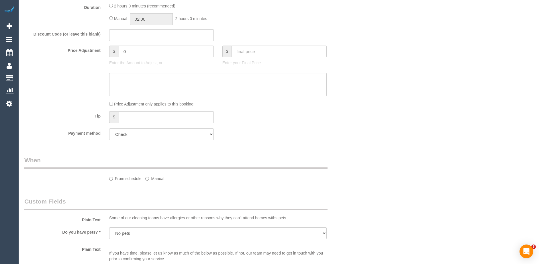
select select "spot3"
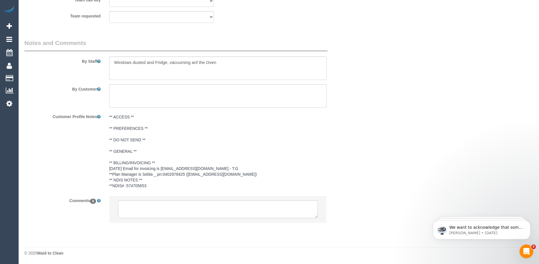
scroll to position [731, 0]
click at [203, 204] on textarea at bounding box center [218, 209] width 200 height 18
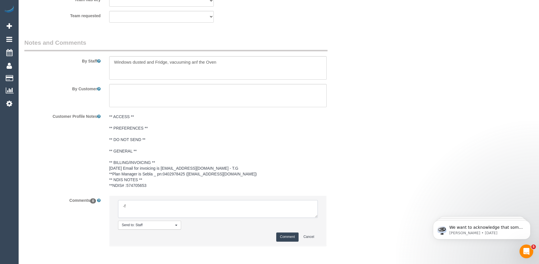
type textarea "-"
paste textarea "Flexibility dates: Flexibility times: Notes: knows we need to review Contact vi…"
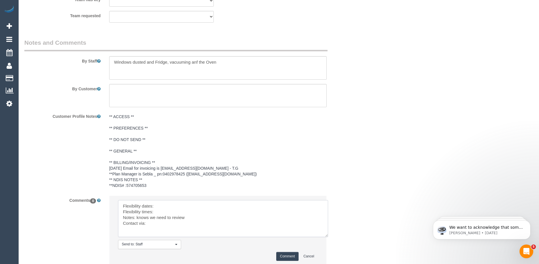
scroll to position [0, 0]
drag, startPoint x: 316, startPoint y: 216, endPoint x: 329, endPoint y: 241, distance: 27.8
click at [328, 237] on textarea at bounding box center [223, 218] width 210 height 37
click at [165, 204] on textarea at bounding box center [224, 221] width 213 height 42
click at [163, 212] on textarea at bounding box center [224, 221] width 213 height 42
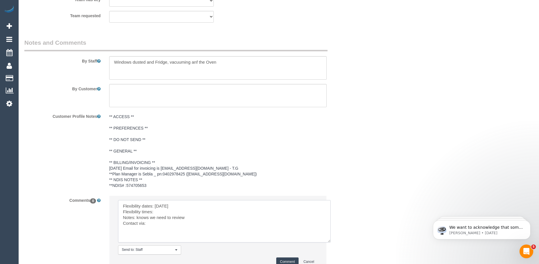
click at [165, 211] on textarea at bounding box center [224, 221] width 213 height 42
click at [164, 224] on textarea at bounding box center [224, 221] width 213 height 42
type textarea "Flexibility dates: [DATE] Flexibility times: Flexible after 10 Notes: knows we …"
click at [285, 260] on button "Comment" at bounding box center [287, 261] width 22 height 9
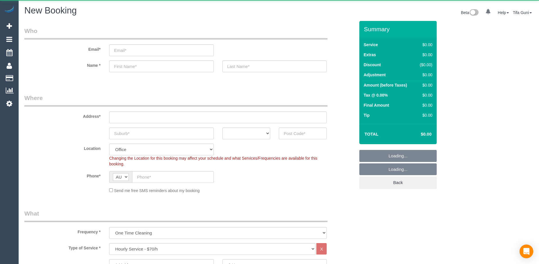
select select "object:825"
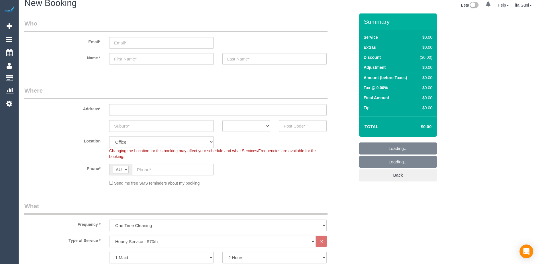
scroll to position [115, 0]
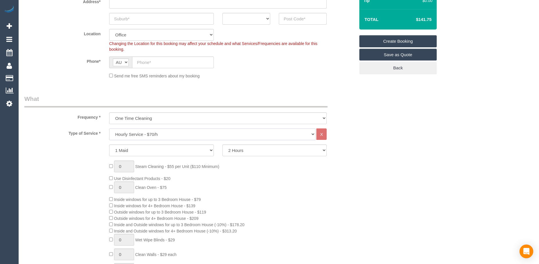
click at [156, 133] on select "Hourly Service - $70/h Hourly Service - $65/h Hourly Service - $60/h Hourly Ser…" at bounding box center [212, 134] width 206 height 12
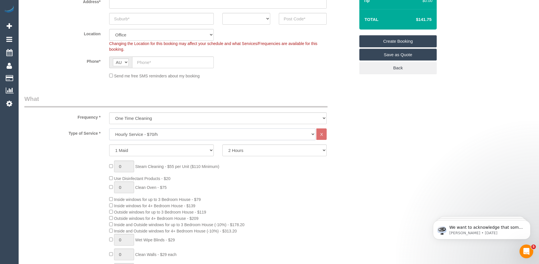
scroll to position [0, 0]
select select "213"
click at [109, 128] on select "Hourly Service - $70/h Hourly Service - $65/h Hourly Service - $60/h Hourly Ser…" at bounding box center [212, 134] width 206 height 12
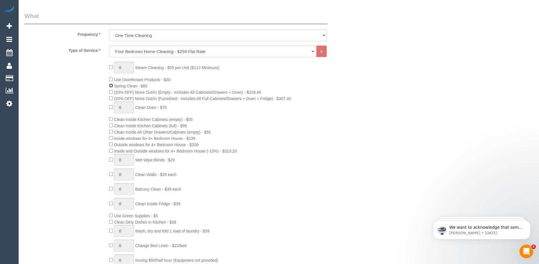
scroll to position [201, 0]
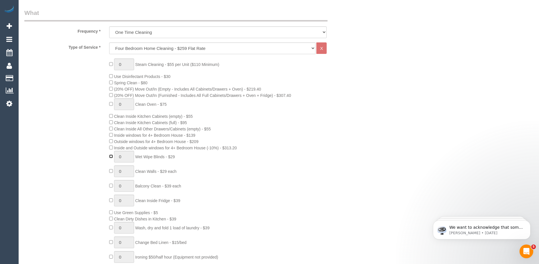
type input "1"
click at [122, 155] on input "1" at bounding box center [124, 157] width 20 height 12
type input "0"
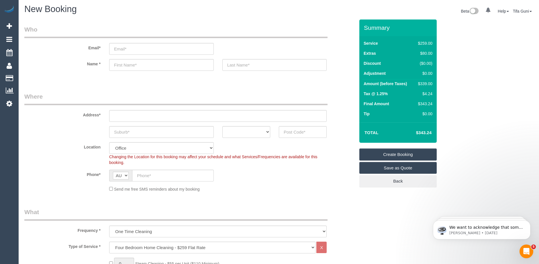
scroll to position [0, 0]
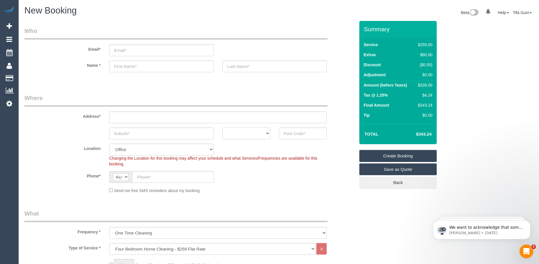
click at [252, 134] on select "ACT [GEOGRAPHIC_DATA] NT [GEOGRAPHIC_DATA] SA TAS [GEOGRAPHIC_DATA] [GEOGRAPHIC…" at bounding box center [246, 134] width 48 height 12
select select "VIC"
click at [222, 128] on select "ACT [GEOGRAPHIC_DATA] NT [GEOGRAPHIC_DATA] SA TAS [GEOGRAPHIC_DATA] [GEOGRAPHIC…" at bounding box center [246, 134] width 48 height 12
click at [141, 135] on input "text" at bounding box center [161, 134] width 105 height 12
type input "canigie"
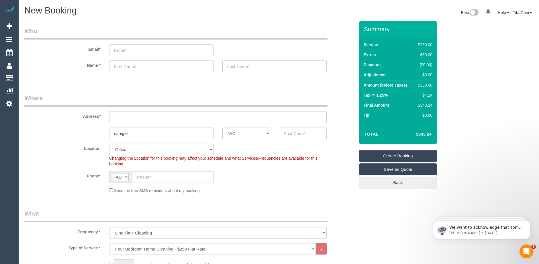
click at [289, 134] on input "text" at bounding box center [303, 134] width 48 height 12
type input "3163"
click at [139, 119] on input "text" at bounding box center [218, 117] width 218 height 12
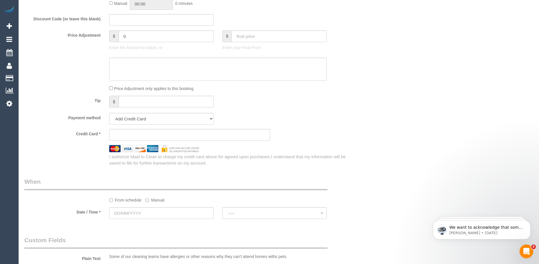
scroll to position [544, 0]
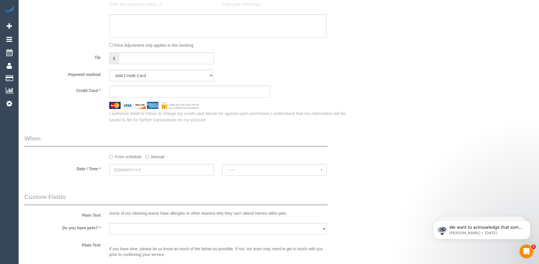
type input "-"
click at [144, 172] on input "text" at bounding box center [161, 170] width 105 height 12
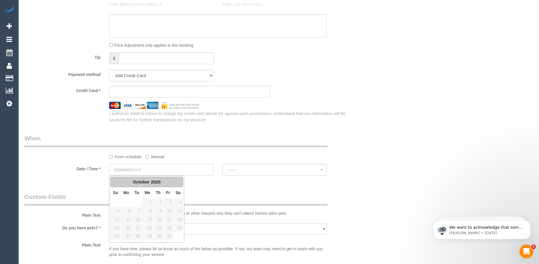
select select "64"
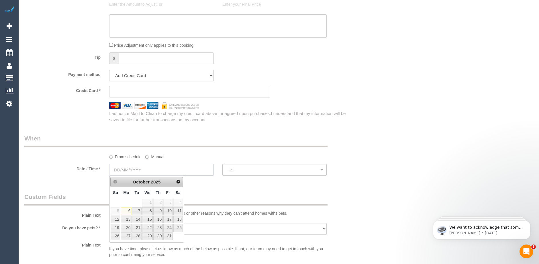
select select "object:2172"
click at [177, 210] on link "11" at bounding box center [177, 211] width 9 height 8
type input "[DATE]"
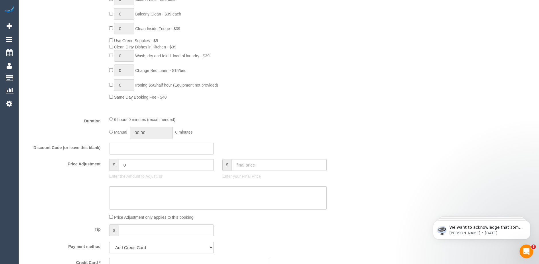
select select "spot1"
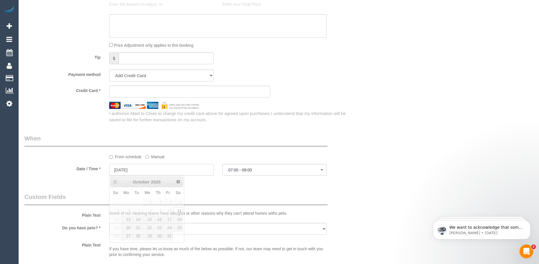
click at [138, 173] on input "[DATE]" at bounding box center [161, 170] width 105 height 12
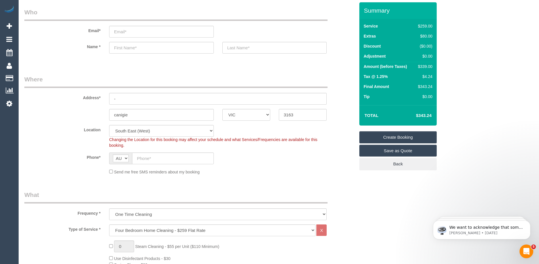
scroll to position [29, 0]
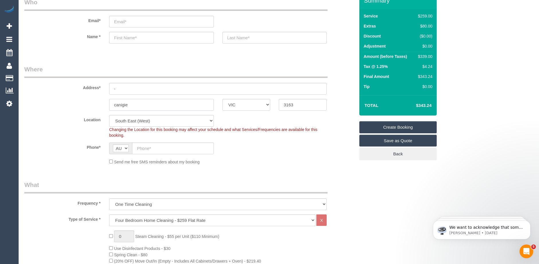
drag, startPoint x: 150, startPoint y: 104, endPoint x: 83, endPoint y: 108, distance: 67.5
click at [83, 108] on div "canigie ACT [GEOGRAPHIC_DATA] NT [GEOGRAPHIC_DATA] SA TAS [GEOGRAPHIC_DATA] [GE…" at bounding box center [189, 105] width 339 height 12
type input "[PERSON_NAME] north"
click at [298, 104] on input "3163" at bounding box center [303, 105] width 48 height 12
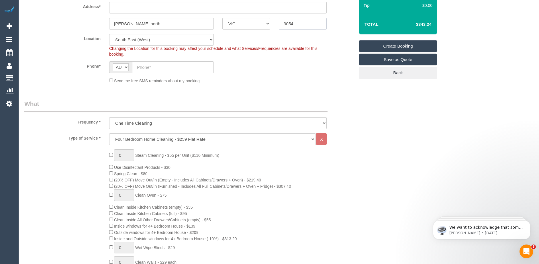
scroll to position [115, 0]
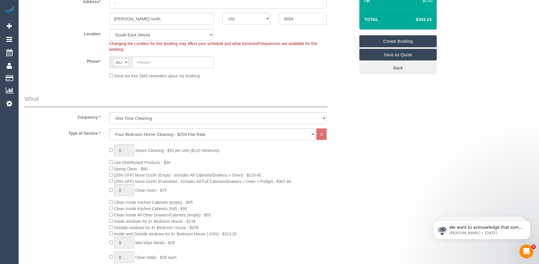
type input "3054"
click at [148, 134] on select "Hourly Service - $70/h Hourly Service - $65/h Hourly Service - $60/h Hourly Ser…" at bounding box center [212, 134] width 206 height 12
select select "88"
select select "object:3229"
select select "211"
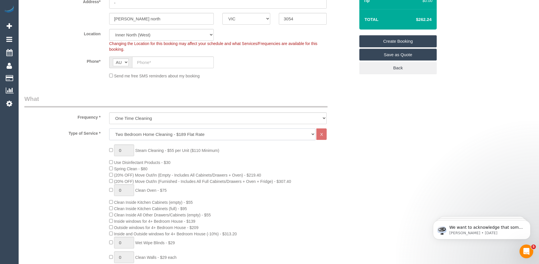
click at [109, 128] on select "Hourly Service - $70/h Hourly Service - $65/h Hourly Service - $60/h Hourly Ser…" at bounding box center [212, 134] width 206 height 12
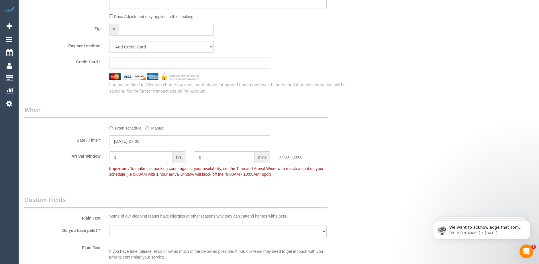
scroll to position [544, 0]
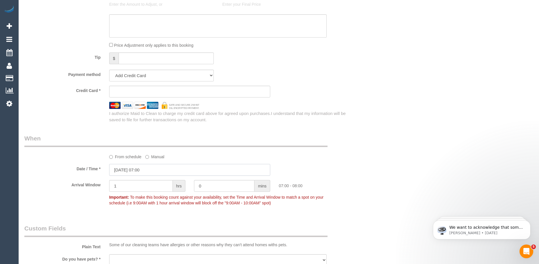
click at [142, 169] on input "[DATE] 07:00" at bounding box center [189, 170] width 161 height 12
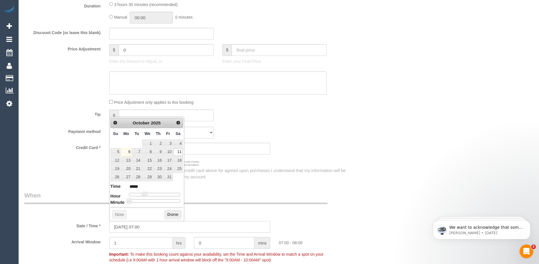
scroll to position [487, 0]
click at [242, 174] on div "I authorize Maid to Clean to charge my credit card above for agreed upon purcha…" at bounding box center [232, 174] width 254 height 12
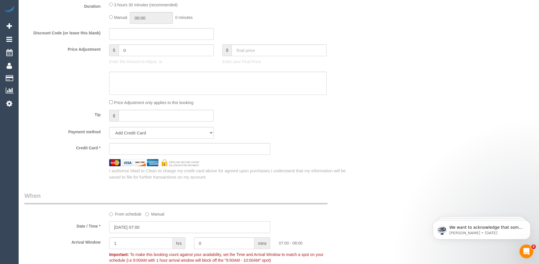
click at [131, 226] on input "[DATE] 07:00" at bounding box center [189, 227] width 161 height 12
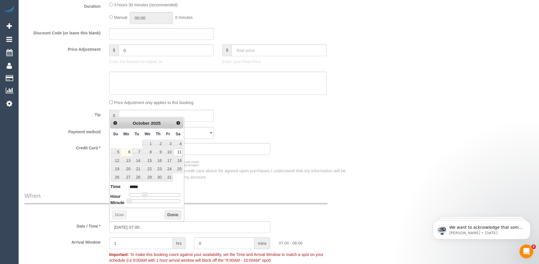
click at [225, 187] on div "Who Email* Name * Where Address* - [PERSON_NAME][GEOGRAPHIC_DATA] ACT [GEOGRAPH…" at bounding box center [189, 80] width 339 height 1092
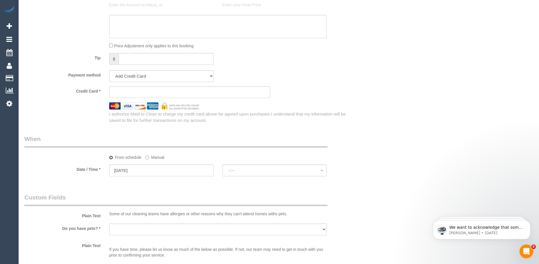
select select "spot55"
click at [165, 167] on input "[DATE]" at bounding box center [161, 170] width 105 height 12
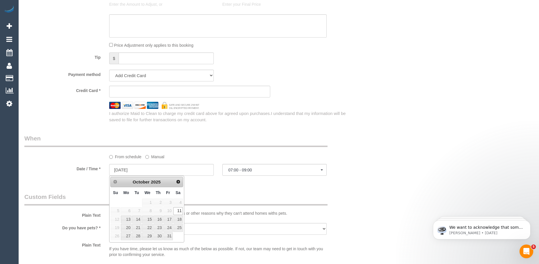
click at [238, 195] on legend "Custom Fields" at bounding box center [175, 199] width 303 height 13
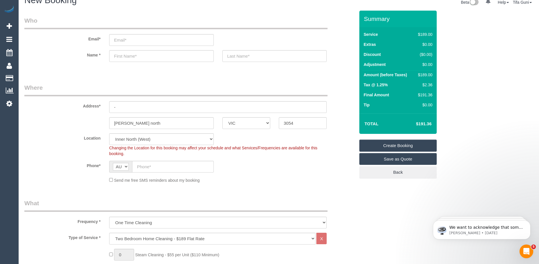
scroll to position [0, 0]
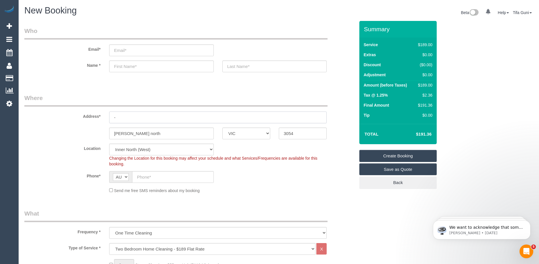
click at [123, 118] on input "-" at bounding box center [218, 117] width 218 height 12
click at [124, 68] on input "text" at bounding box center [161, 66] width 105 height 12
click at [132, 67] on input "[PERSON_NAME]" at bounding box center [161, 66] width 105 height 12
type input "l"
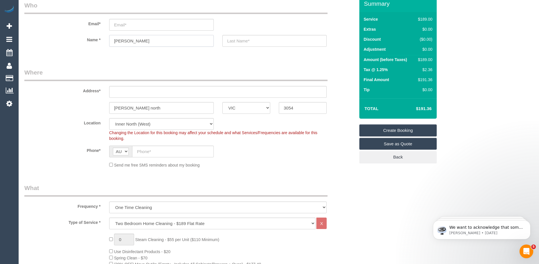
scroll to position [115, 0]
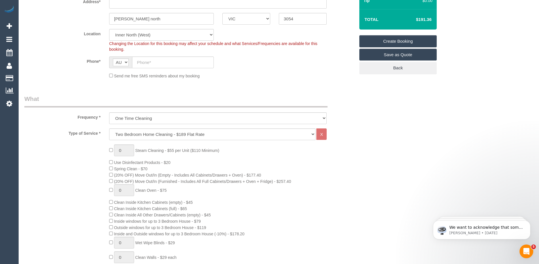
type input "[PERSON_NAME]"
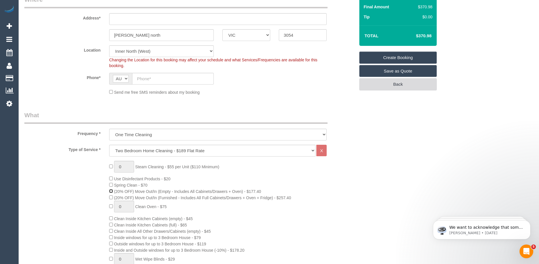
scroll to position [29, 0]
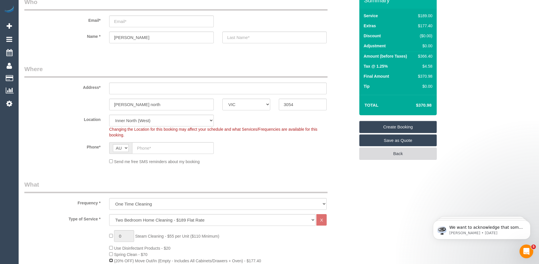
select select "spot88"
